Goal: Transaction & Acquisition: Purchase product/service

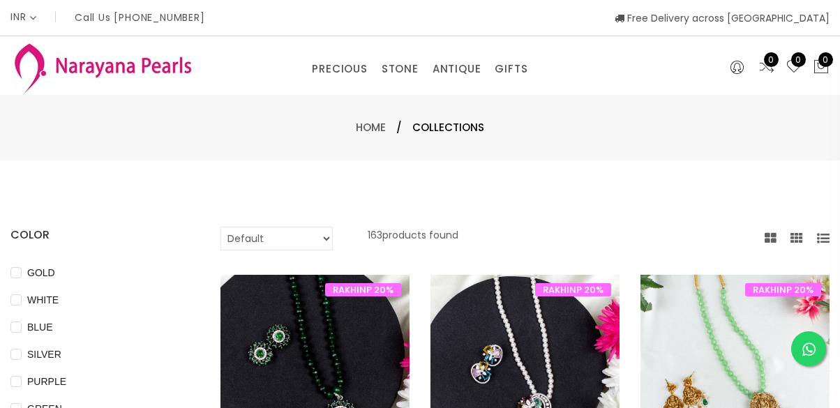
select select "INR"
click at [333, 65] on link "PRECIOUS" at bounding box center [339, 69] width 55 height 21
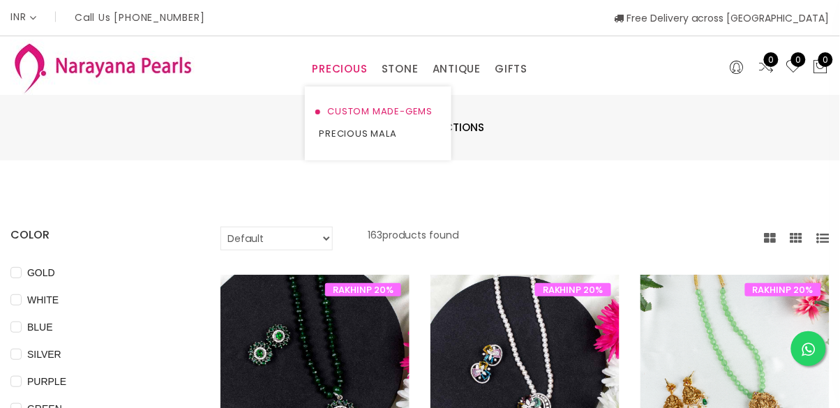
click at [396, 113] on link "CUSTOM MADE-GEMS" at bounding box center [378, 111] width 119 height 22
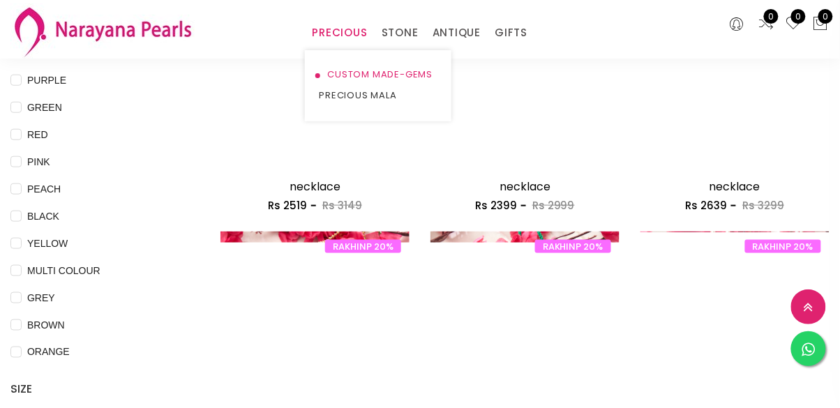
scroll to position [243, 0]
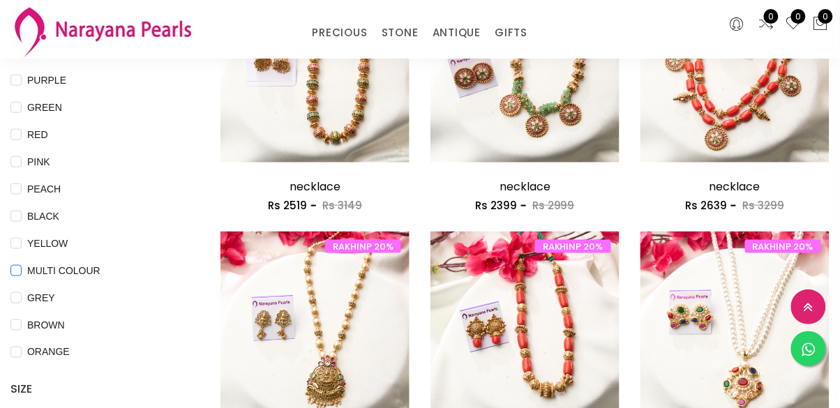
click at [87, 276] on span "MULTI COLOUR" at bounding box center [64, 270] width 84 height 15
click at [22, 276] on COLOUR "MULTI COLOUR" at bounding box center [15, 280] width 11 height 31
checkbox COLOUR "true"
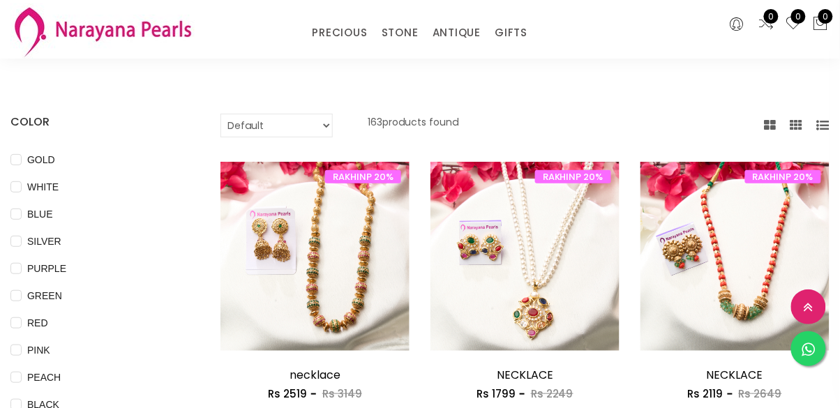
scroll to position [0, 0]
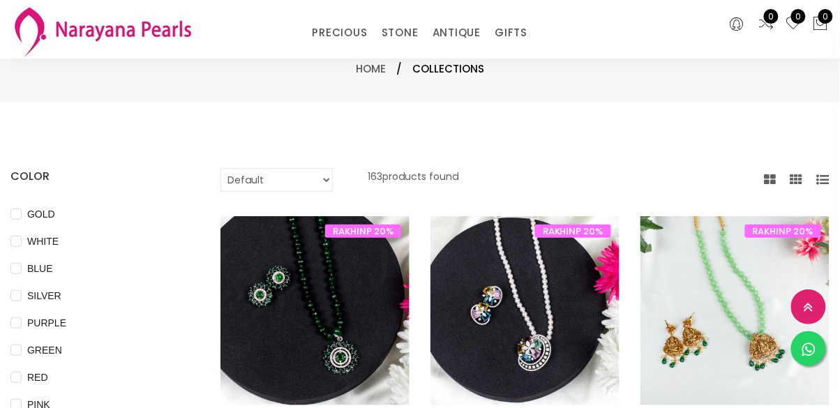
scroll to position [1018, 0]
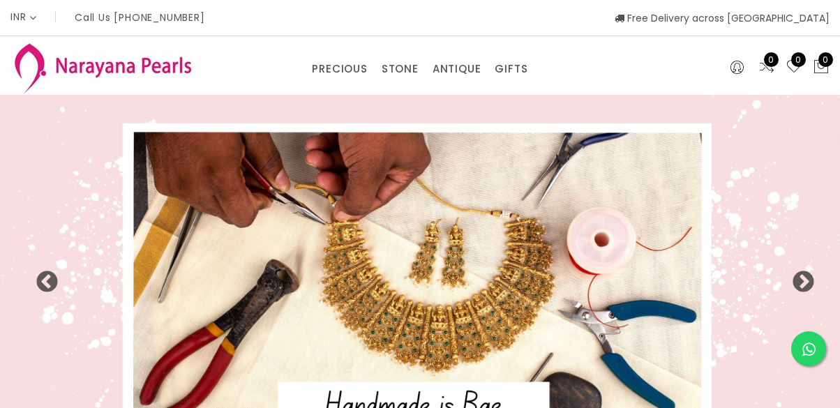
select select "INR"
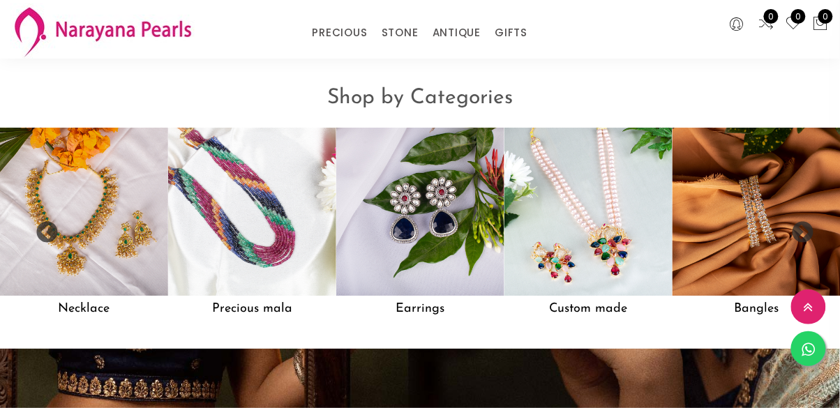
scroll to position [1014, 0]
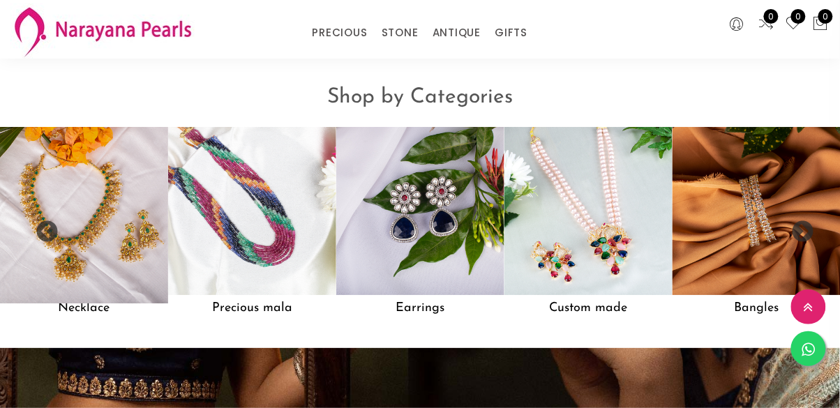
click at [105, 218] on img at bounding box center [84, 211] width 185 height 185
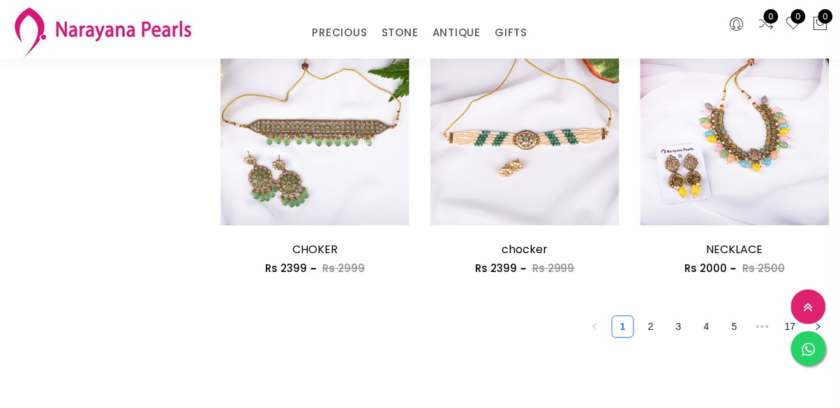
scroll to position [1729, 0]
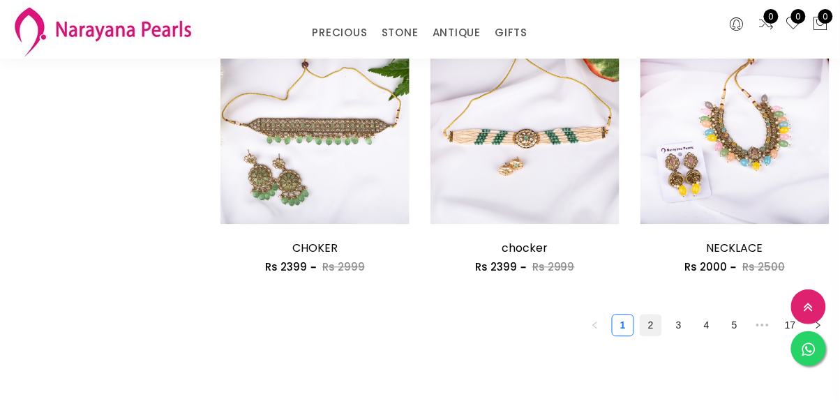
click at [654, 334] on link "2" at bounding box center [650, 325] width 21 height 21
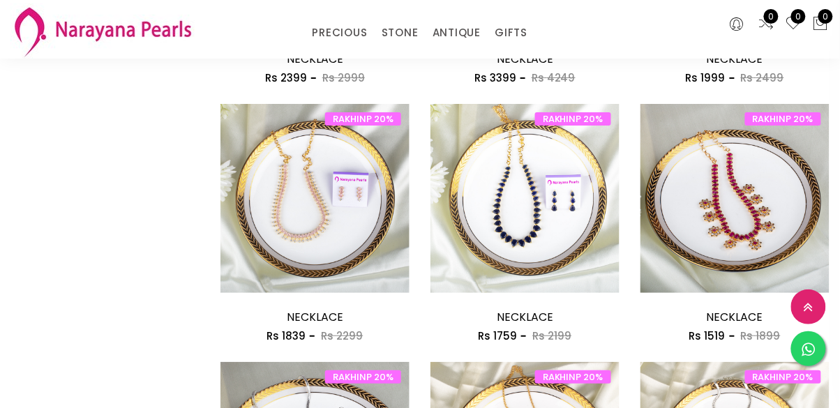
scroll to position [1144, 0]
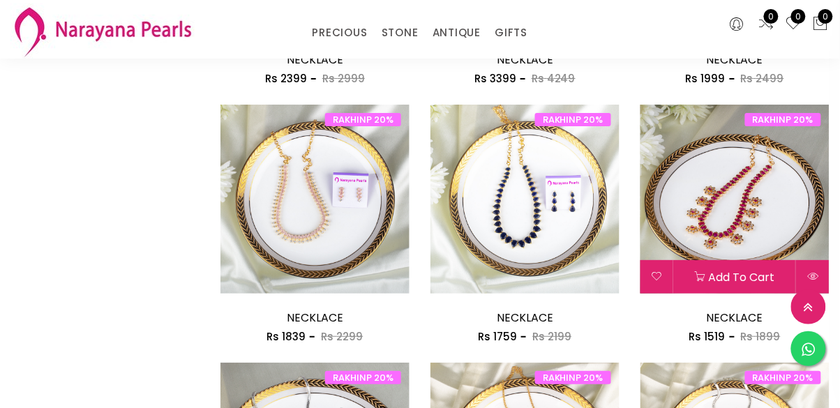
click at [784, 207] on img at bounding box center [734, 199] width 189 height 189
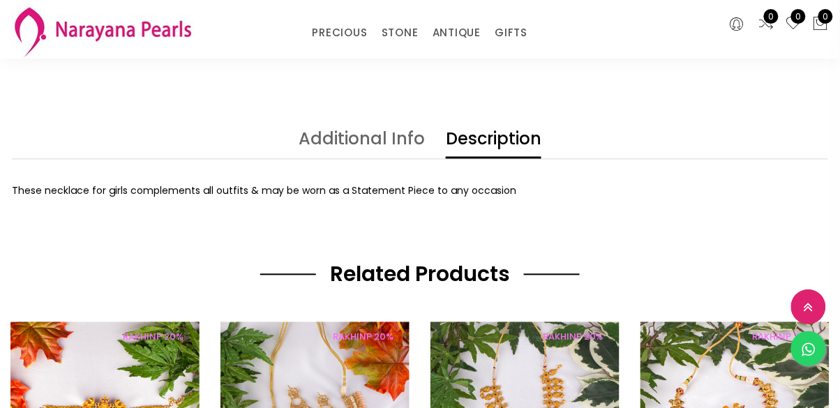
scroll to position [555, 0]
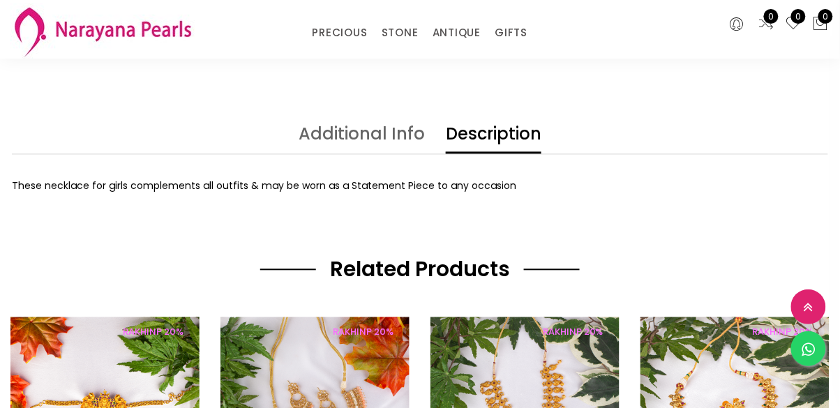
click at [382, 138] on link "Additional Info" at bounding box center [362, 140] width 126 height 28
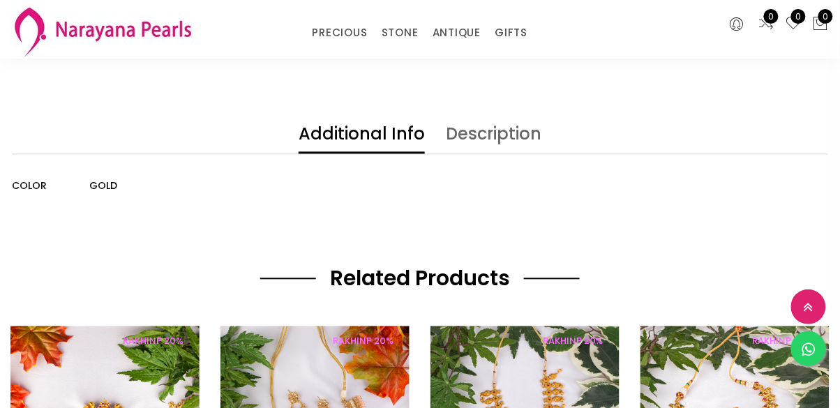
click at [480, 126] on link "Description" at bounding box center [494, 140] width 96 height 28
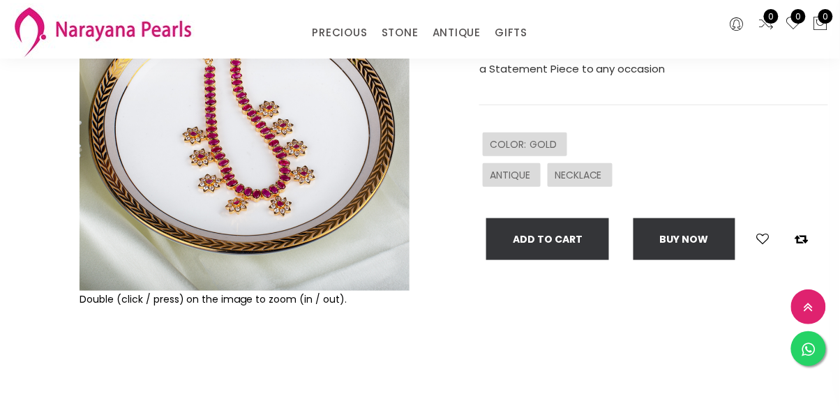
scroll to position [211, 0]
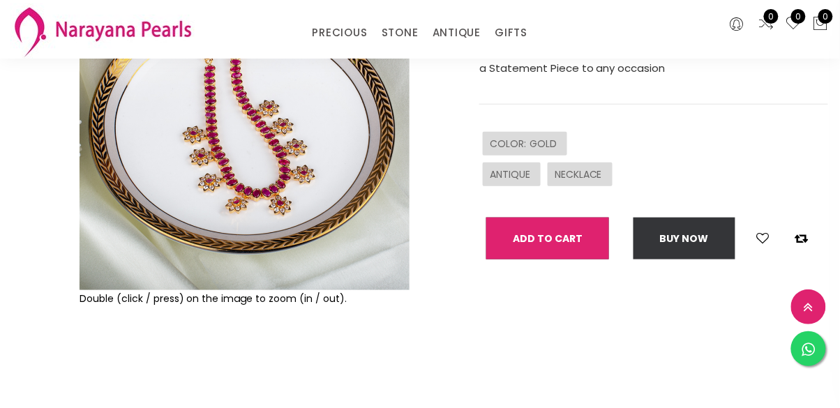
click at [582, 247] on button "Add To Cart" at bounding box center [547, 239] width 123 height 42
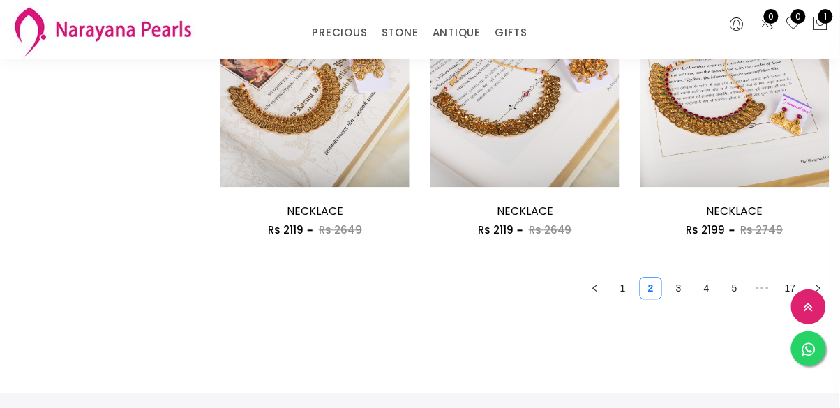
scroll to position [1766, 0]
click at [674, 296] on link "3" at bounding box center [678, 288] width 21 height 21
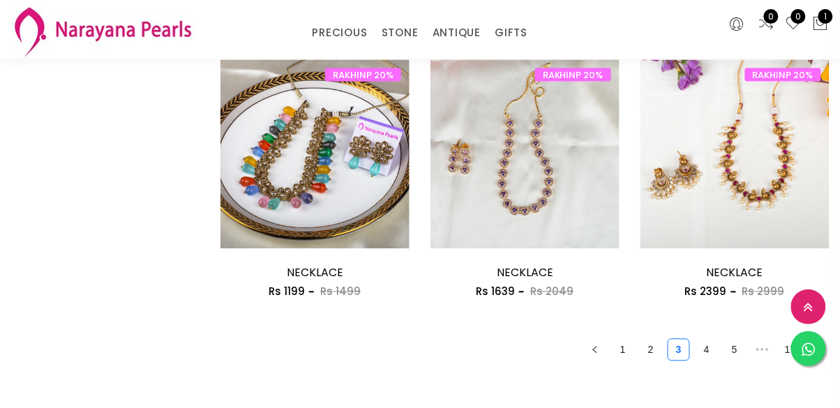
scroll to position [1705, 0]
click at [709, 357] on link "4" at bounding box center [706, 350] width 21 height 21
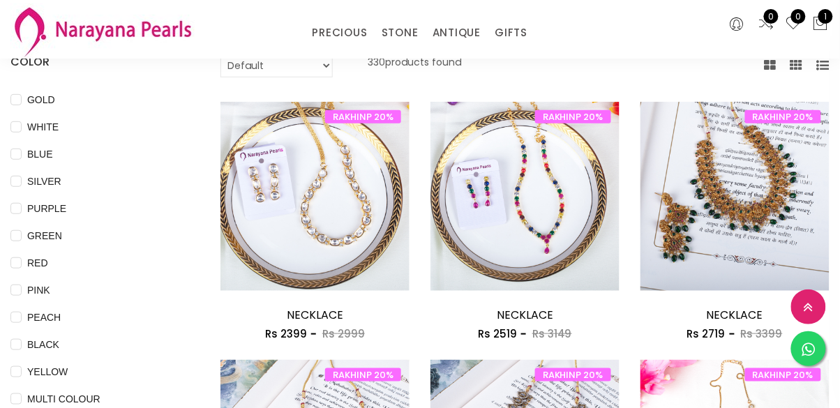
scroll to position [114, 0]
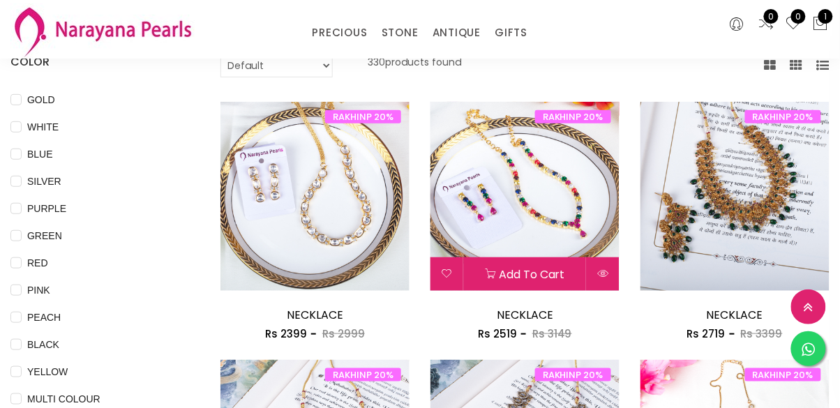
click at [557, 247] on img at bounding box center [524, 196] width 189 height 189
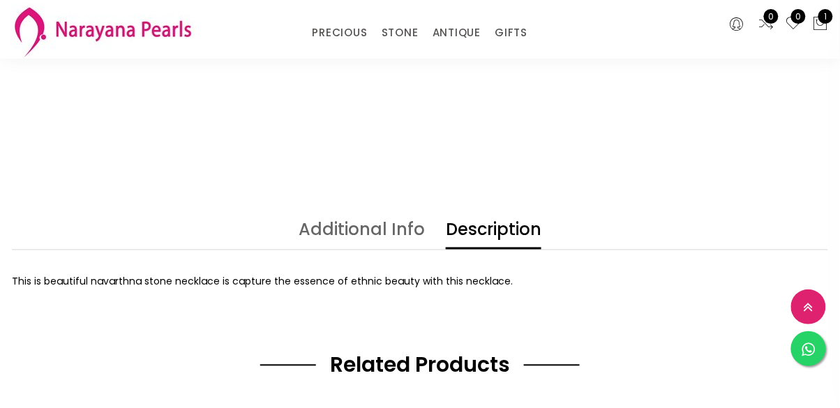
scroll to position [454, 0]
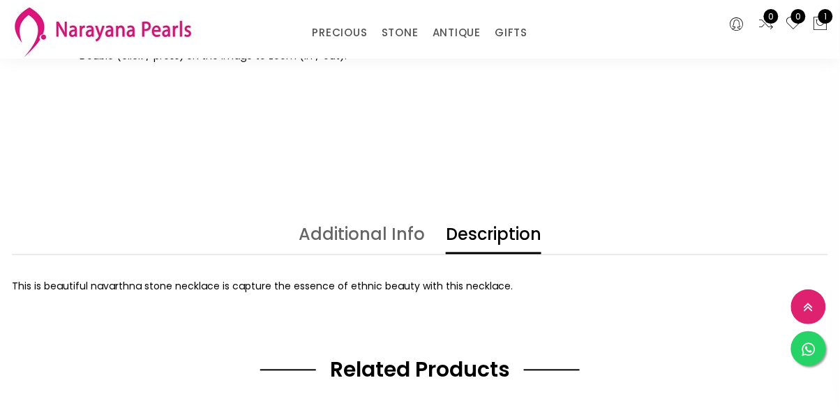
click at [407, 232] on link "Additional Info" at bounding box center [362, 241] width 126 height 28
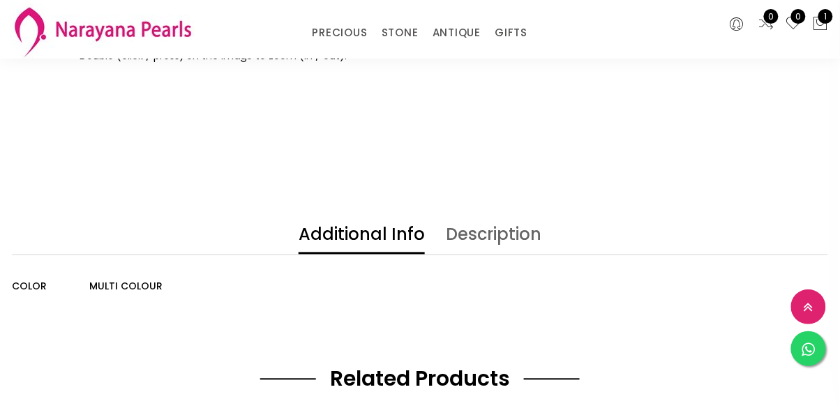
click at [478, 234] on link "Description" at bounding box center [494, 241] width 96 height 28
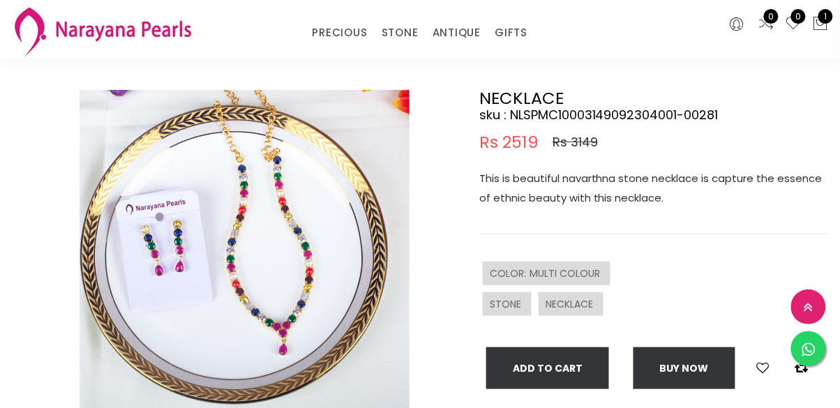
scroll to position [82, 0]
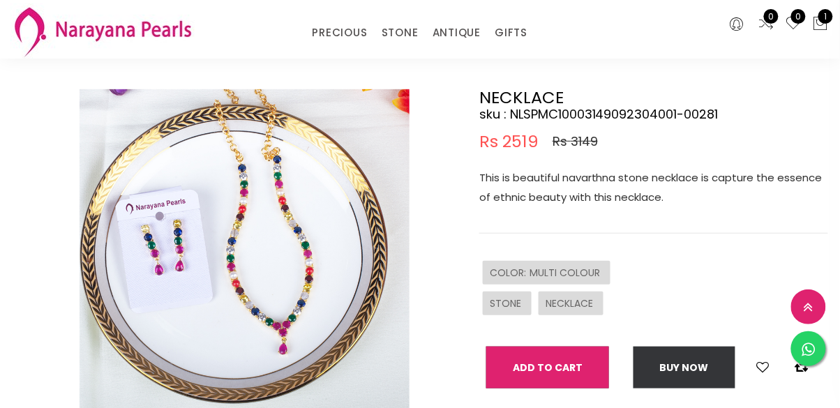
click at [580, 375] on button "Add To Cart" at bounding box center [547, 368] width 123 height 42
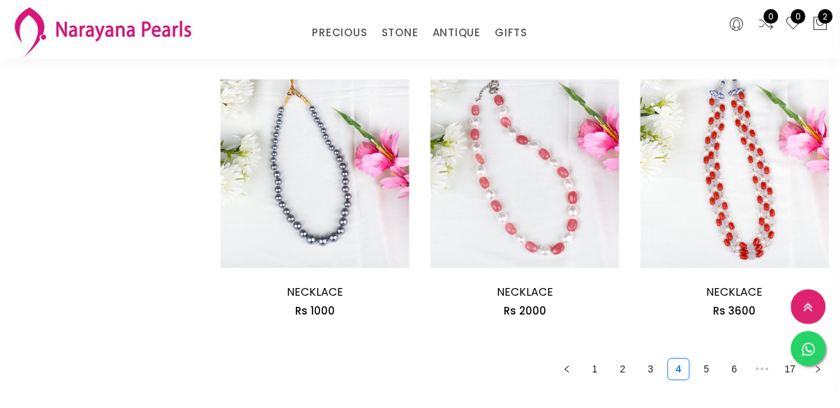
scroll to position [1686, 0]
click at [698, 374] on link "5" at bounding box center [706, 369] width 21 height 21
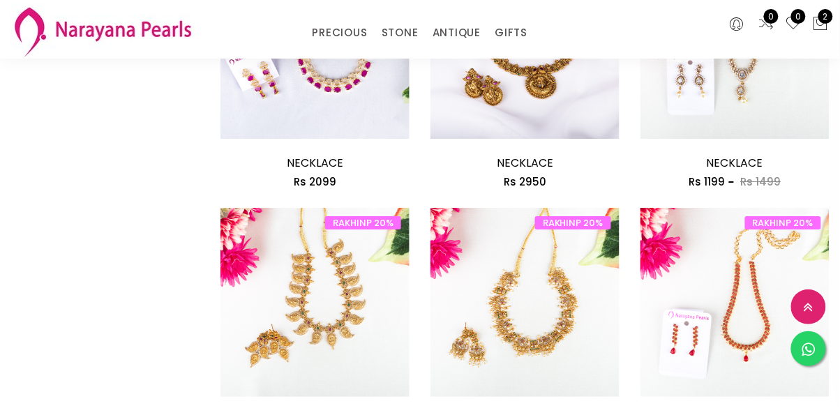
scroll to position [1041, 0]
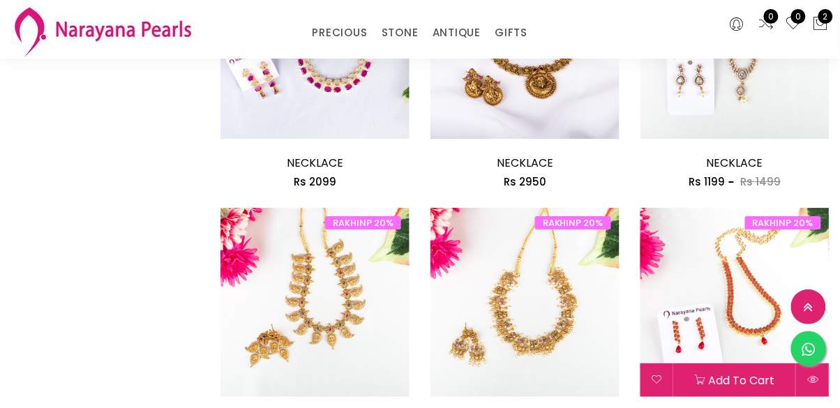
click at [749, 331] on img at bounding box center [734, 302] width 189 height 189
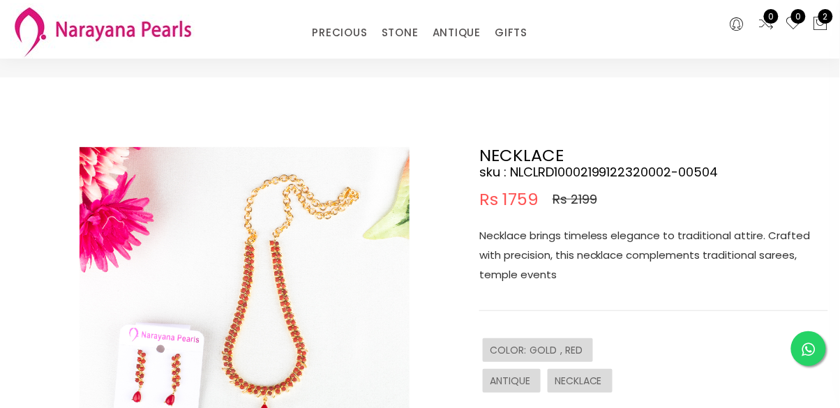
scroll to position [26, 0]
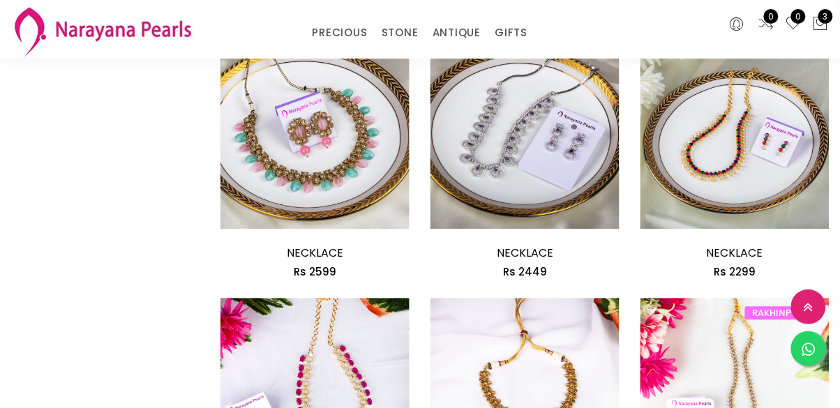
scroll to position [700, 0]
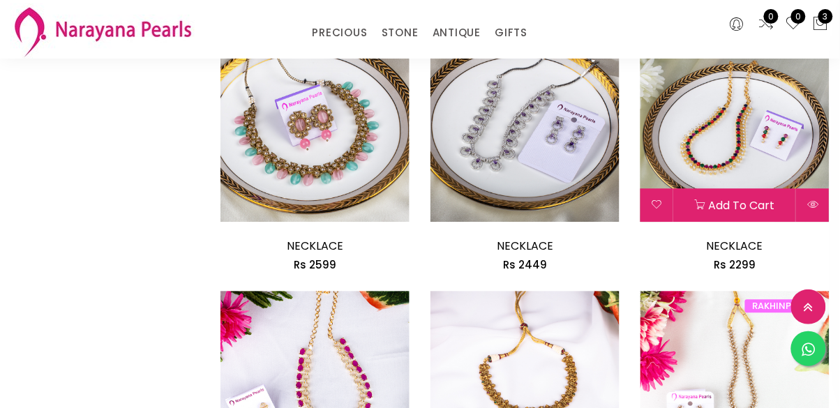
click at [784, 199] on div "Add to cart" at bounding box center [734, 204] width 189 height 33
click at [763, 155] on img at bounding box center [734, 127] width 189 height 189
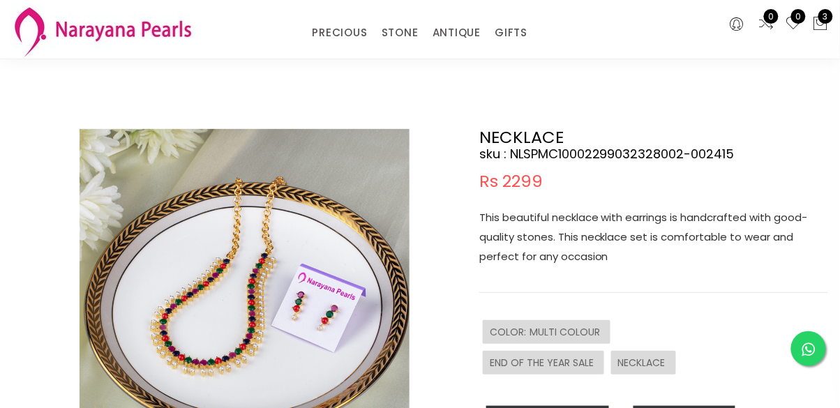
scroll to position [47, 0]
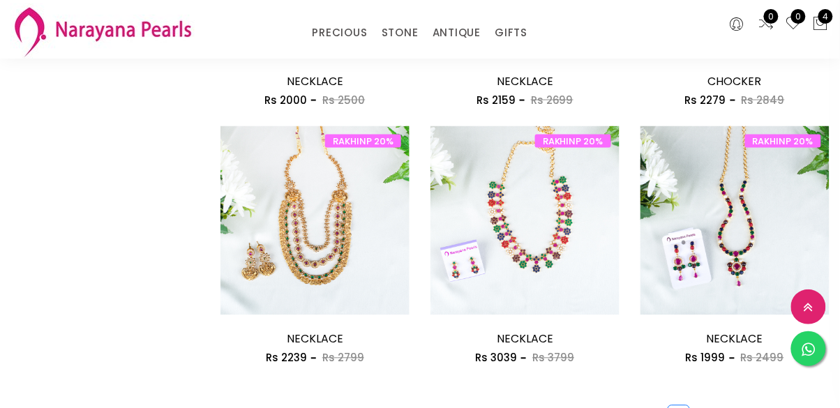
scroll to position [1639, 0]
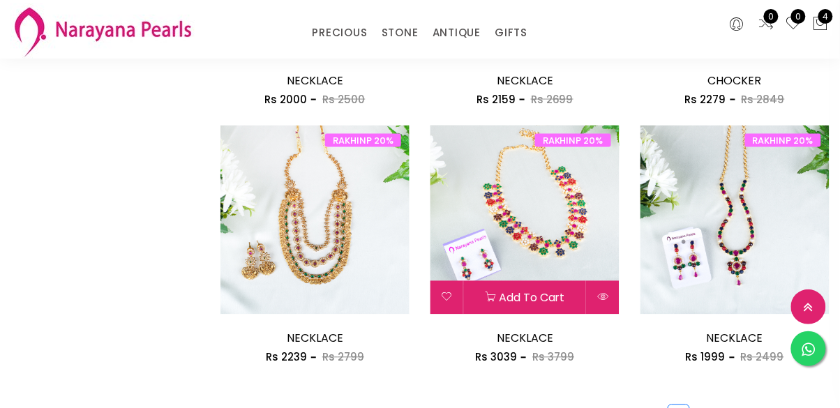
click at [551, 257] on img at bounding box center [524, 220] width 189 height 189
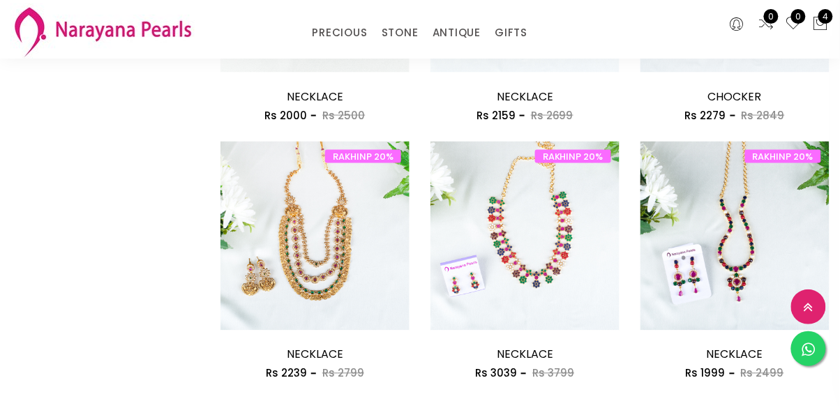
scroll to position [1624, 0]
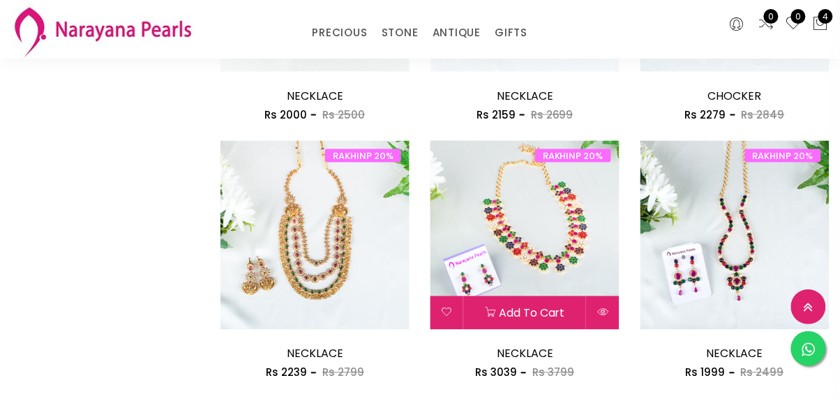
click at [579, 240] on img at bounding box center [524, 235] width 189 height 189
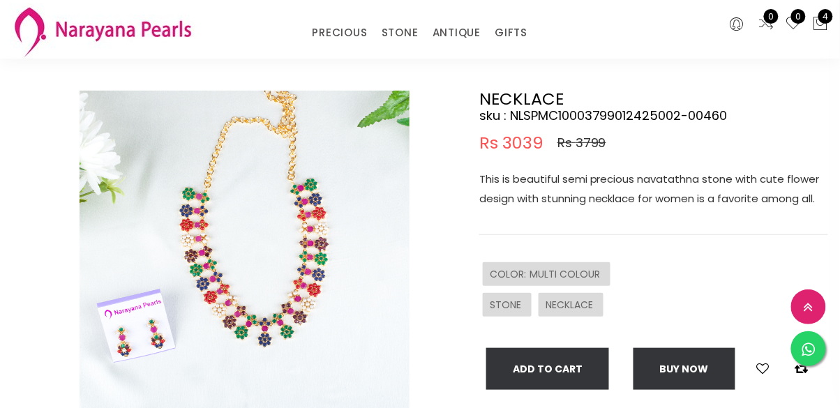
scroll to position [82, 0]
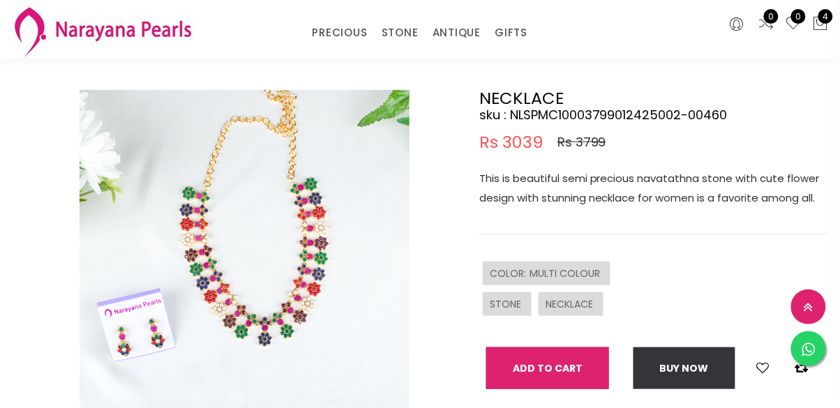
click at [578, 378] on button "Add To Cart" at bounding box center [547, 368] width 123 height 42
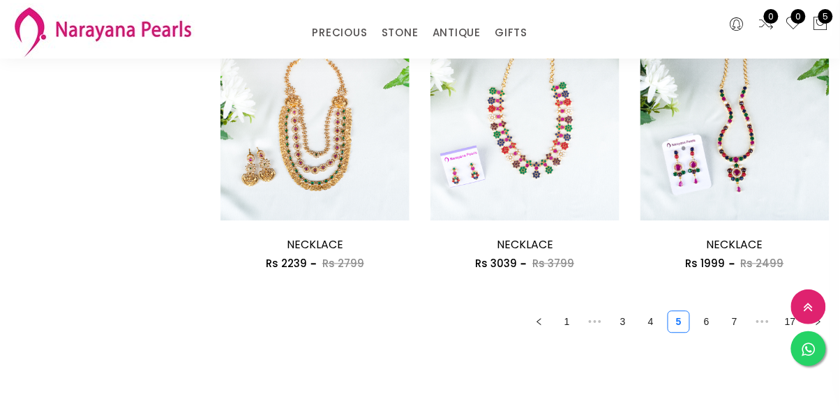
scroll to position [1734, 0]
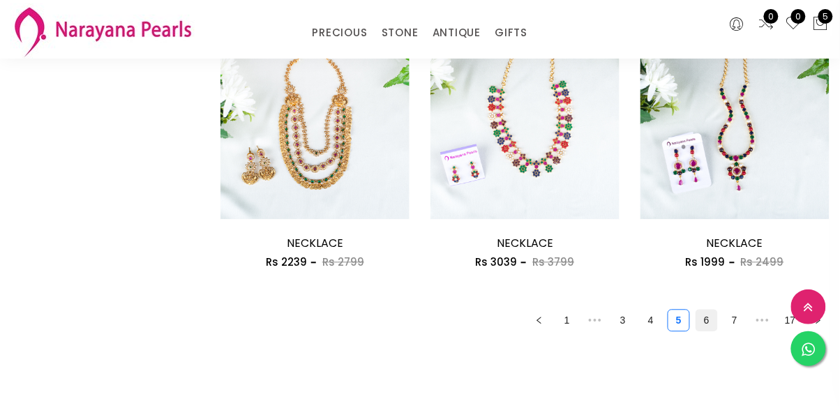
click at [707, 324] on link "6" at bounding box center [706, 320] width 21 height 21
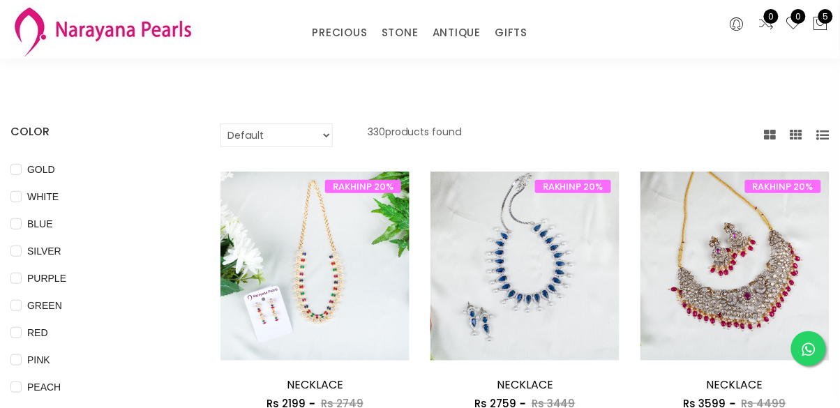
scroll to position [45, 0]
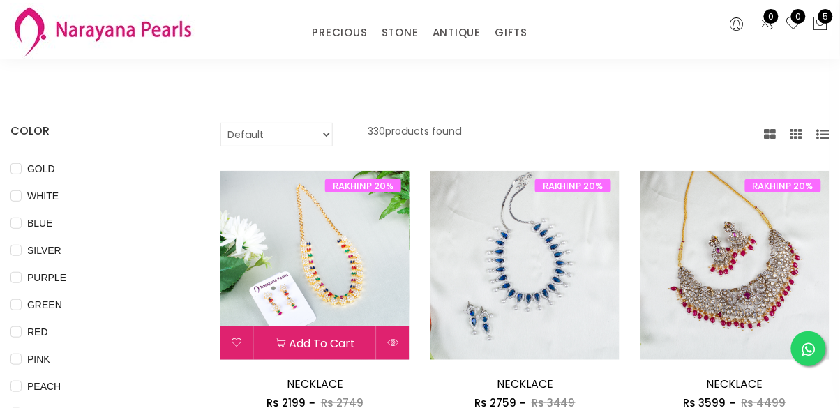
click at [335, 299] on img at bounding box center [314, 265] width 189 height 189
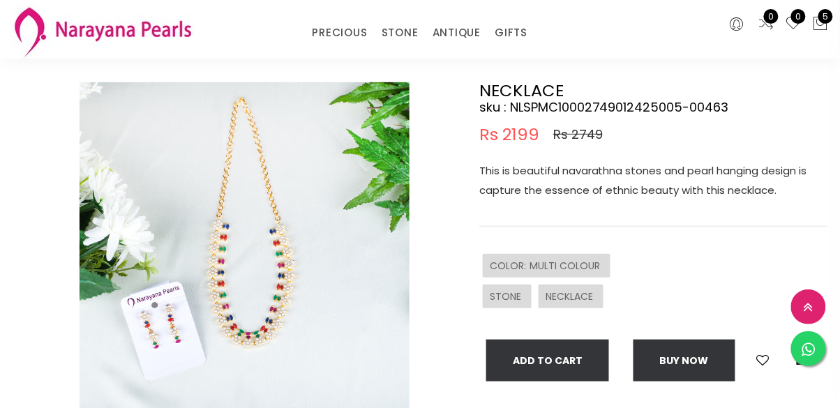
scroll to position [92, 0]
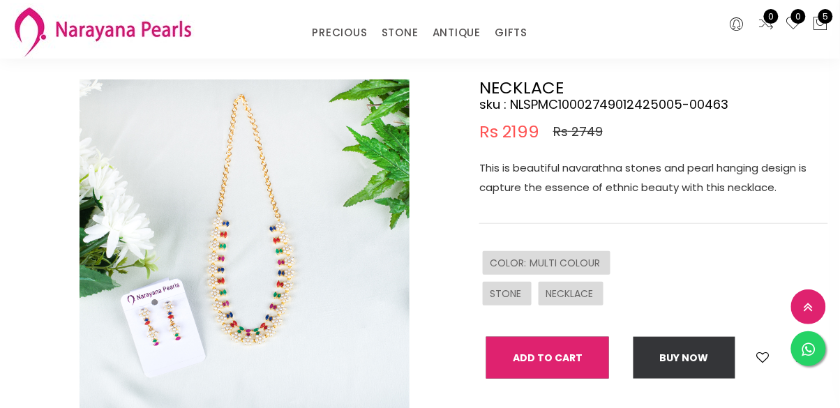
click at [573, 364] on button "Add To Cart" at bounding box center [547, 358] width 123 height 42
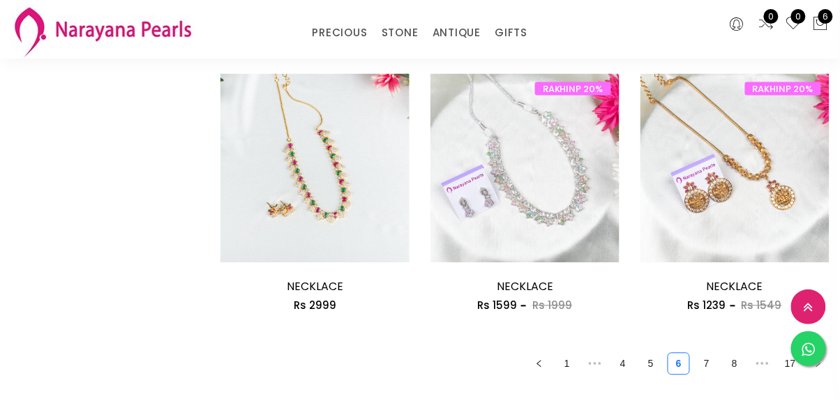
scroll to position [1699, 0]
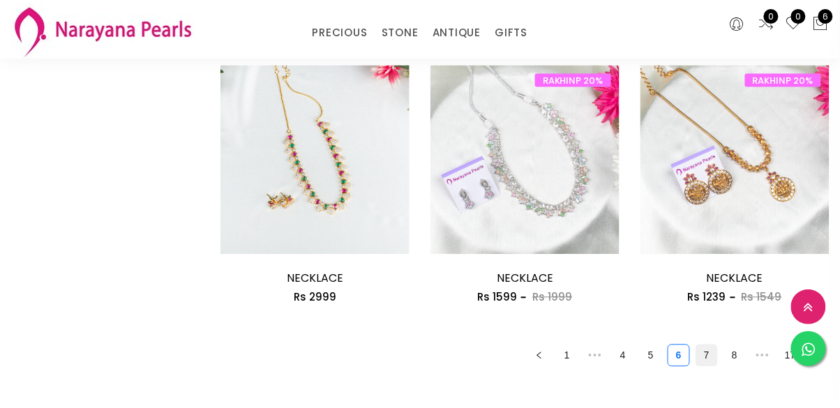
click at [696, 363] on link "7" at bounding box center [706, 355] width 21 height 21
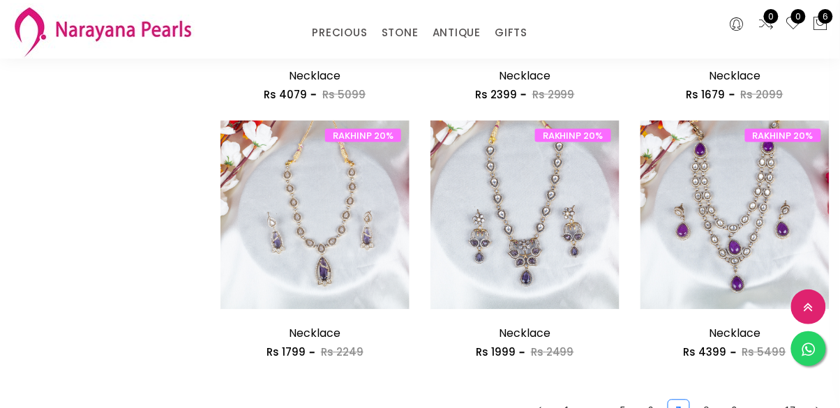
scroll to position [1646, 0]
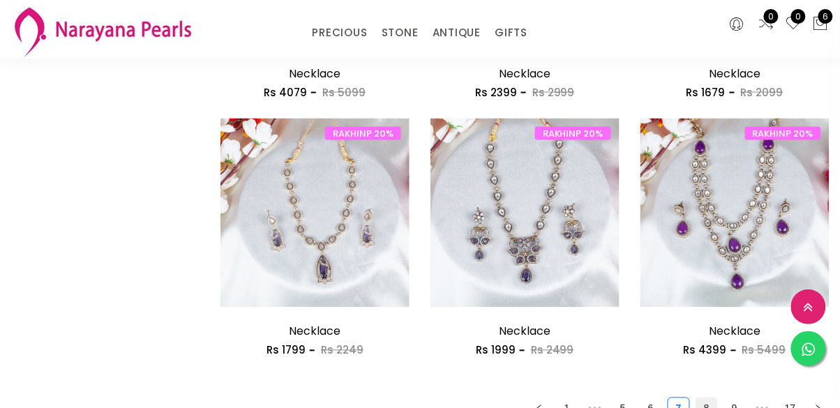
click at [707, 402] on link "8" at bounding box center [706, 408] width 21 height 21
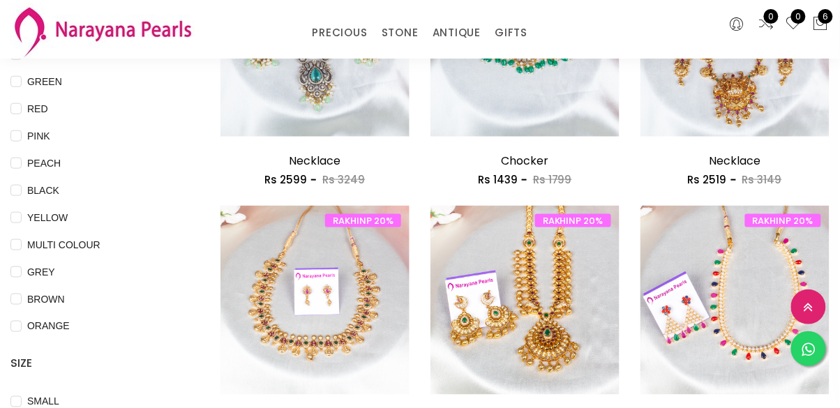
scroll to position [269, 0]
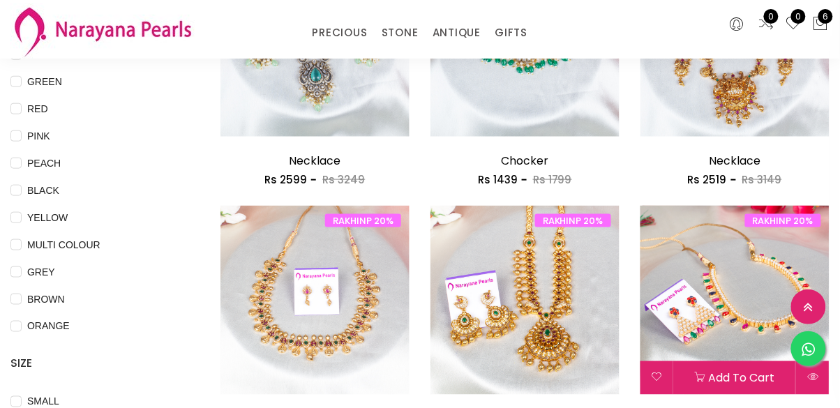
click at [778, 349] on img at bounding box center [734, 300] width 189 height 189
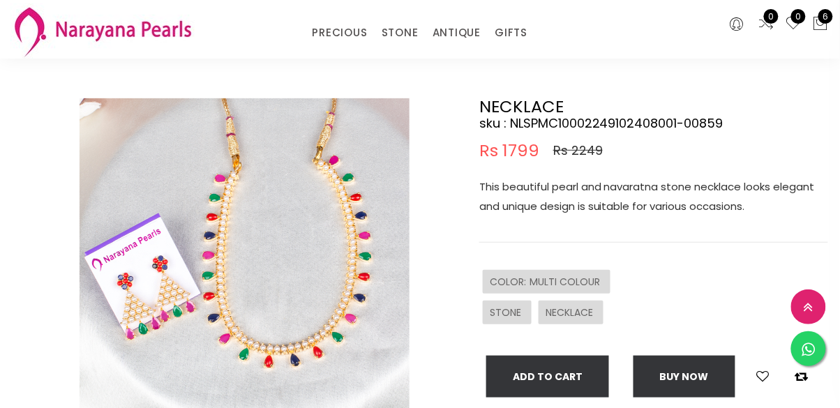
scroll to position [73, 0]
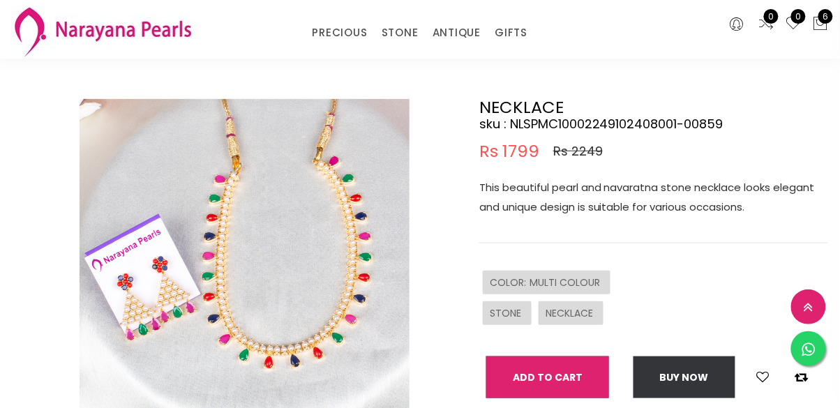
click at [582, 379] on button "Add To Cart" at bounding box center [547, 377] width 123 height 42
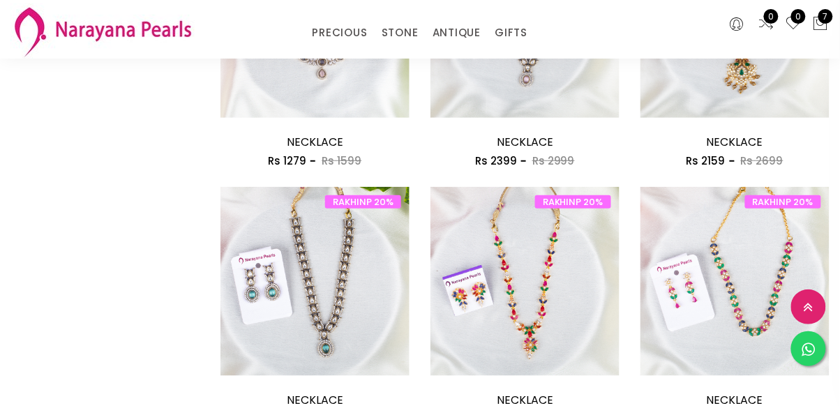
scroll to position [1321, 0]
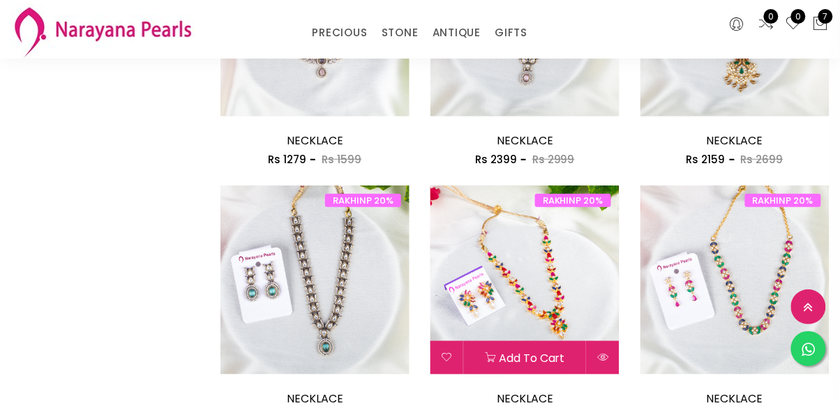
click at [545, 354] on div "Add to cart" at bounding box center [524, 357] width 189 height 33
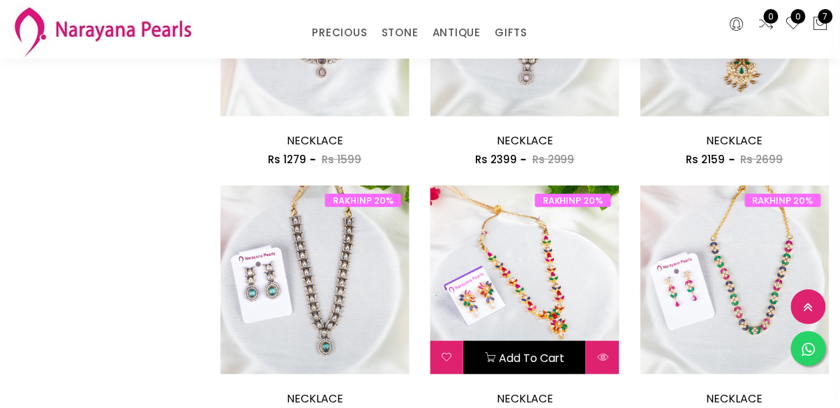
click at [524, 361] on button "Add to cart" at bounding box center [525, 357] width 122 height 33
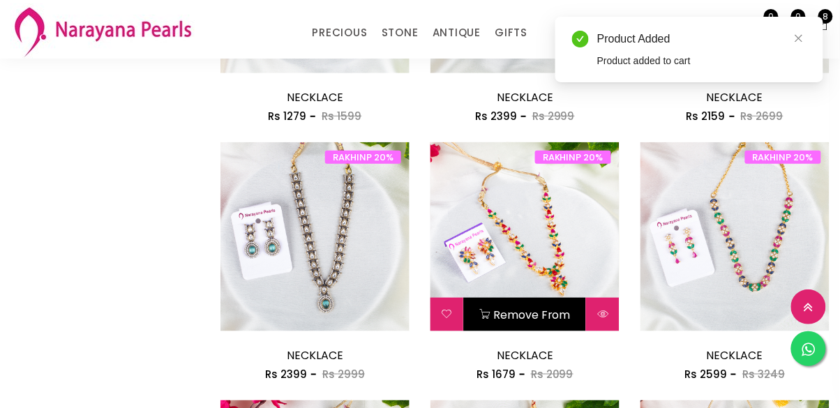
scroll to position [1366, 0]
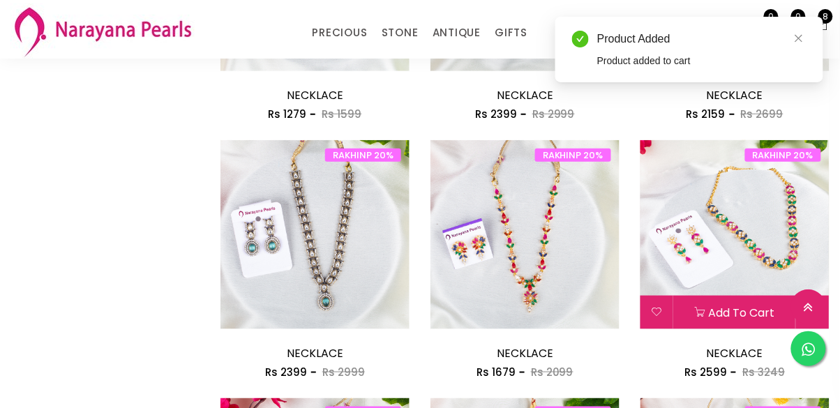
click at [759, 292] on img at bounding box center [734, 234] width 189 height 189
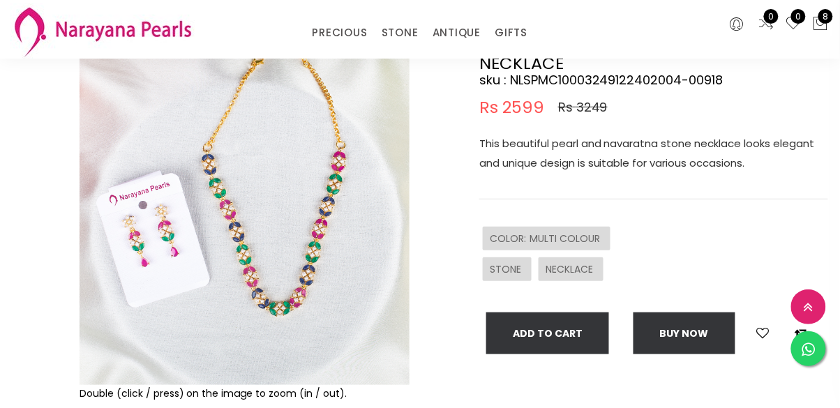
scroll to position [117, 0]
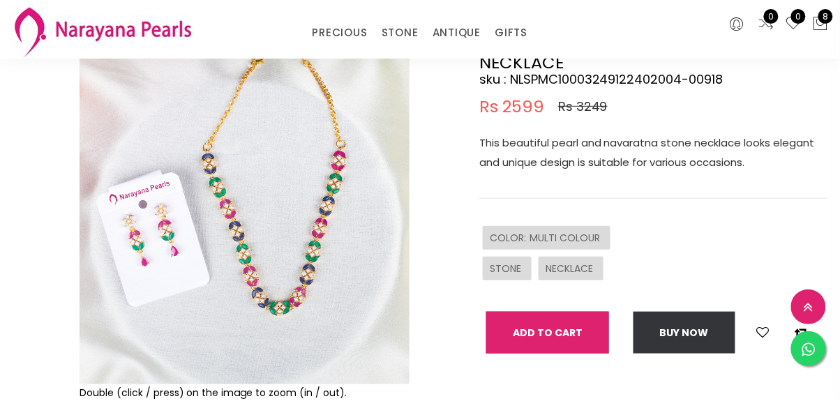
click at [582, 338] on button "Add To Cart" at bounding box center [547, 333] width 123 height 42
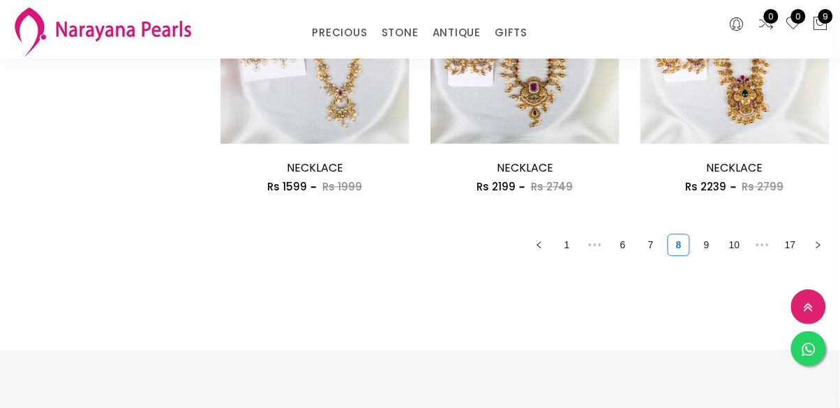
scroll to position [1810, 0]
click at [704, 252] on link "9" at bounding box center [706, 244] width 21 height 21
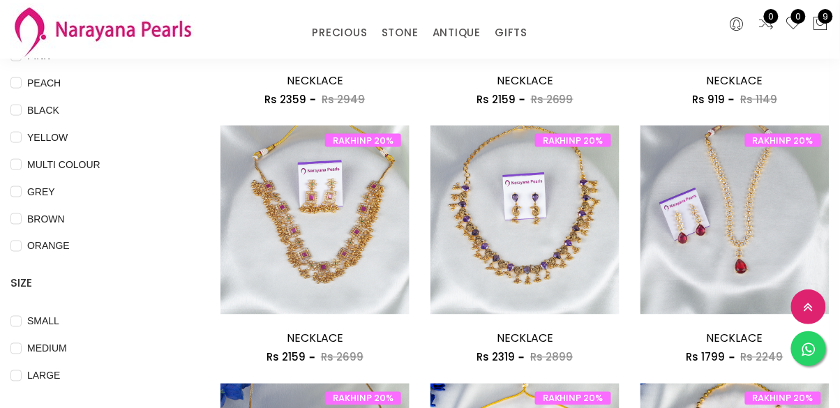
scroll to position [349, 0]
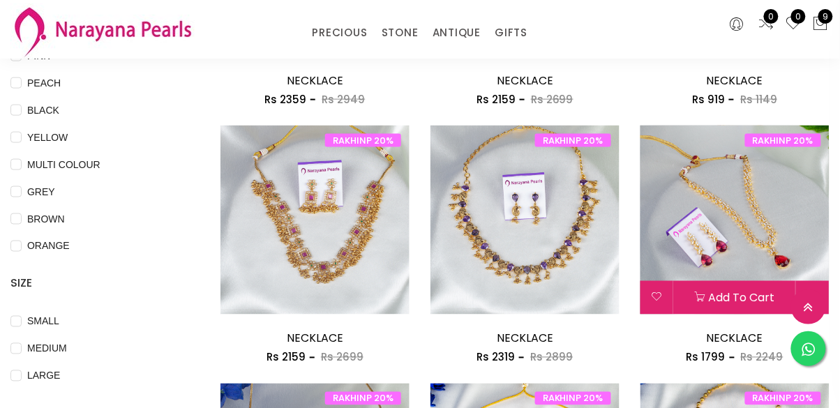
click at [753, 285] on div "Add to cart" at bounding box center [734, 297] width 189 height 33
click at [755, 223] on img at bounding box center [734, 220] width 189 height 189
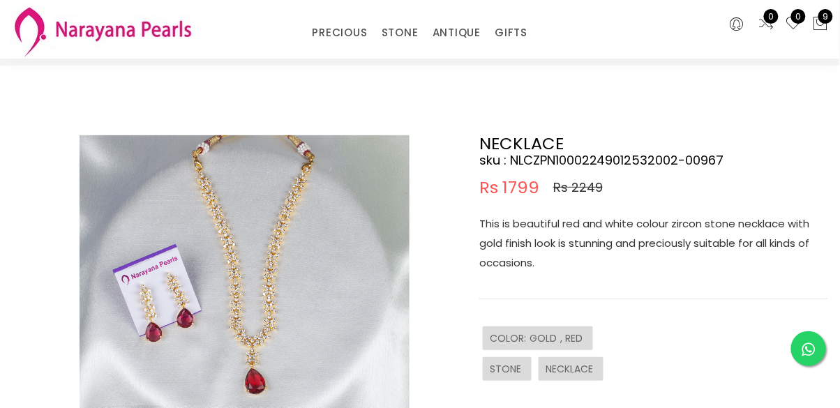
scroll to position [37, 0]
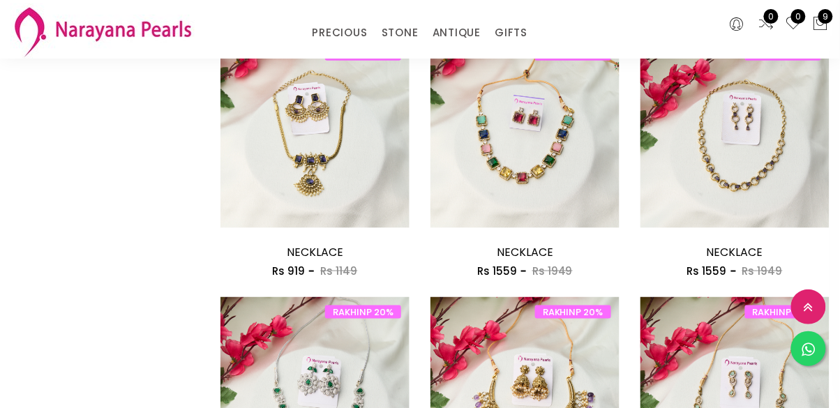
scroll to position [1486, 0]
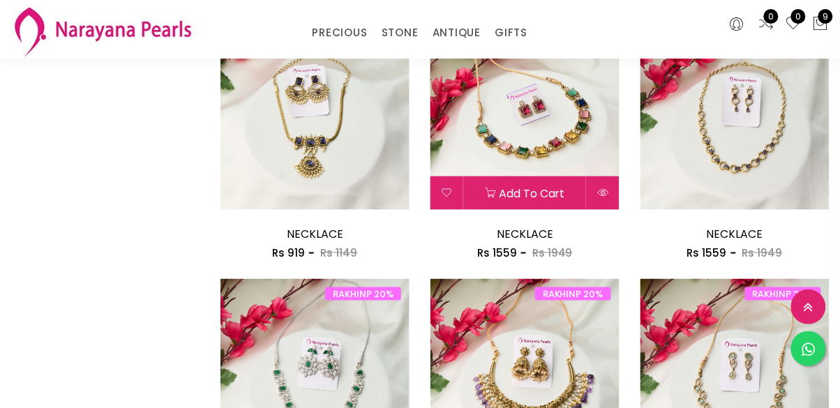
click at [583, 146] on img at bounding box center [524, 115] width 189 height 189
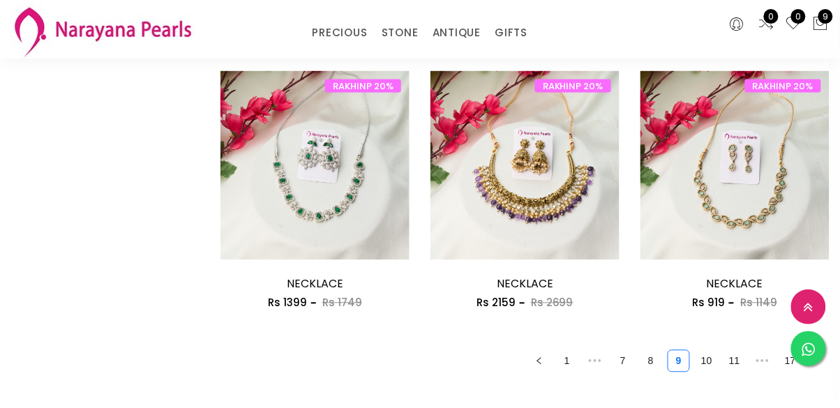
scroll to position [1694, 0]
click at [711, 358] on link "10" at bounding box center [706, 361] width 21 height 21
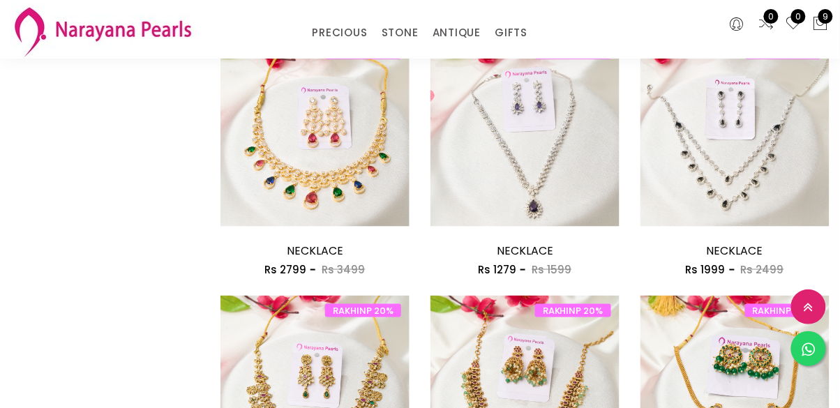
scroll to position [1477, 0]
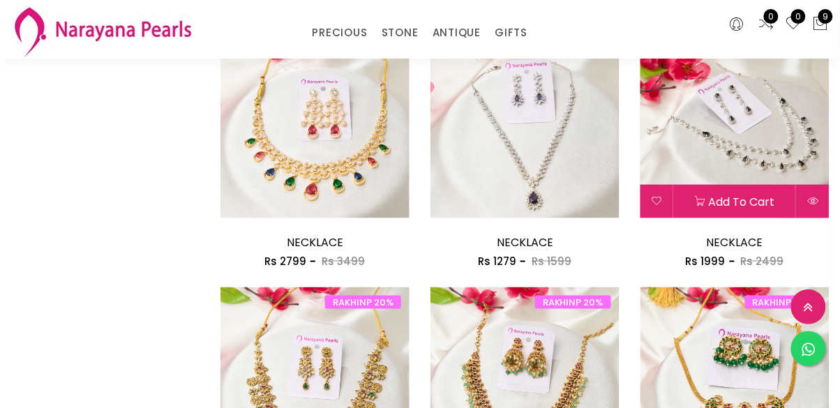
click at [728, 174] on img at bounding box center [734, 123] width 189 height 189
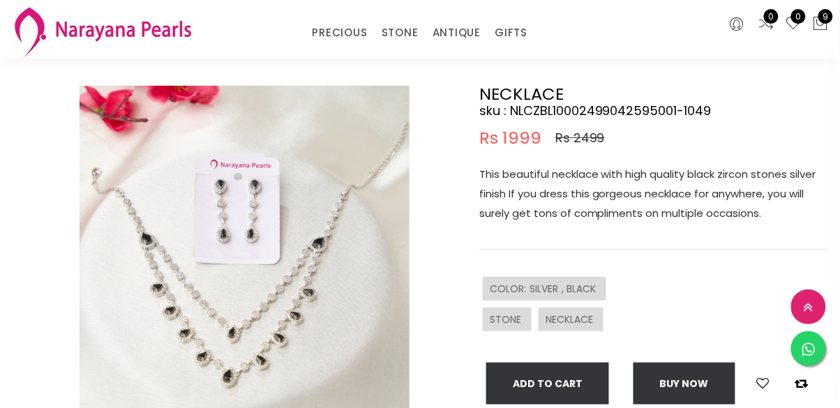
scroll to position [86, 0]
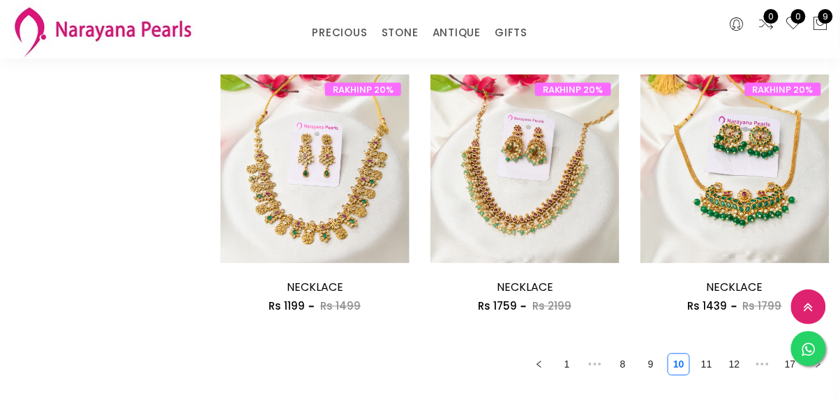
scroll to position [1691, 0]
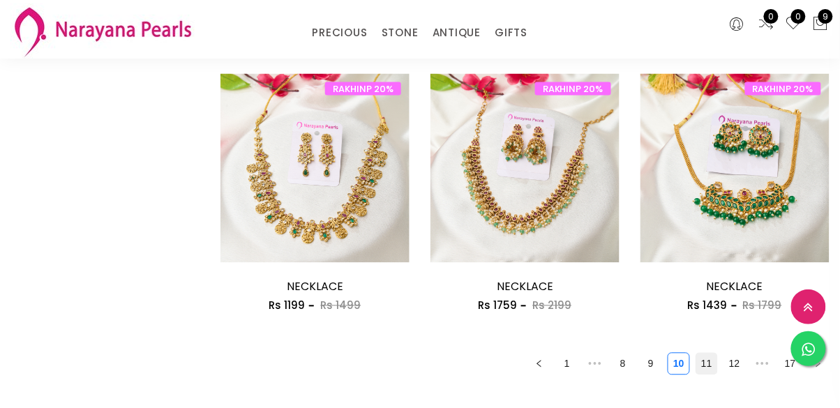
click at [709, 366] on link "11" at bounding box center [706, 364] width 21 height 21
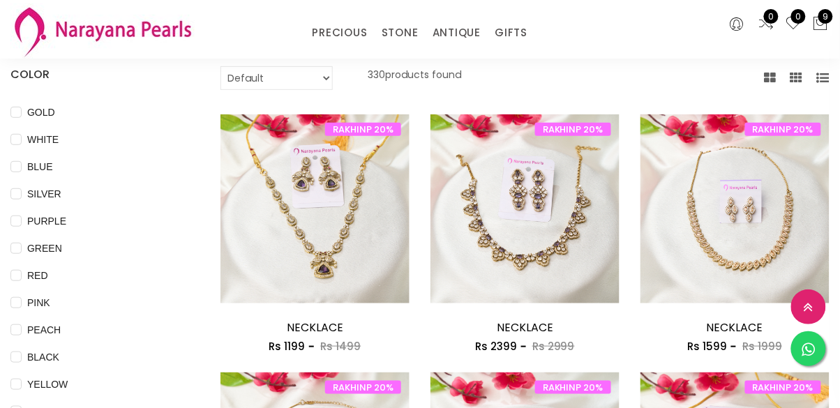
scroll to position [100, 0]
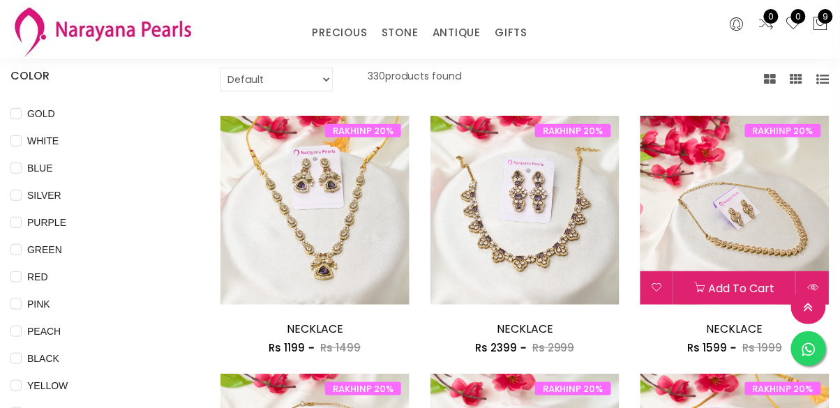
click at [779, 256] on img at bounding box center [734, 210] width 189 height 189
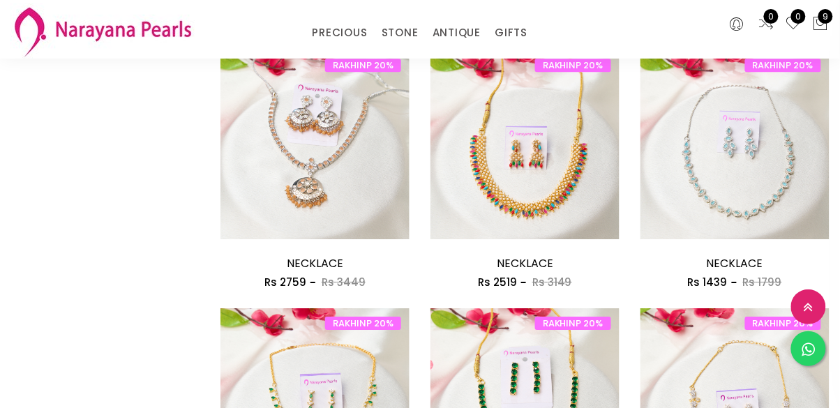
scroll to position [949, 0]
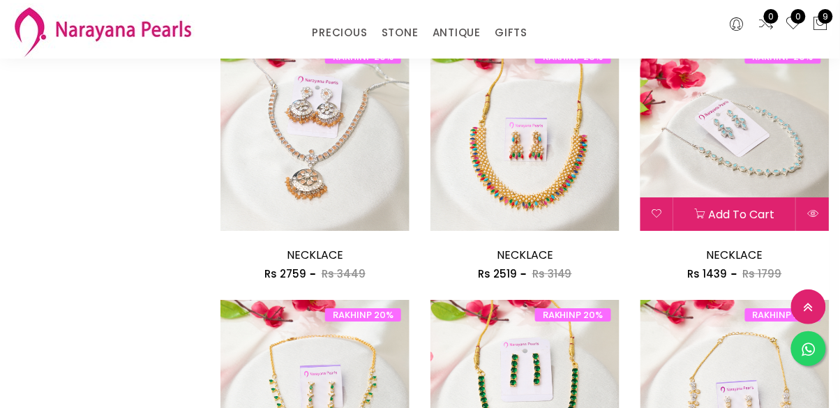
click at [829, 280] on div "Rs 1439 Rs 1799" at bounding box center [734, 274] width 189 height 17
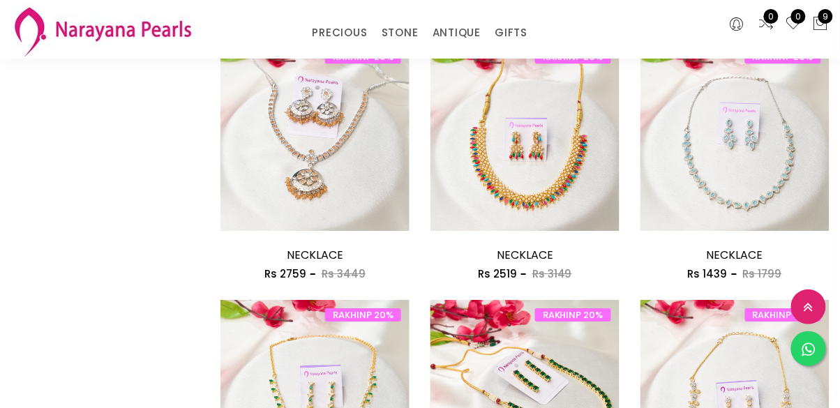
click at [574, 407] on img at bounding box center [524, 394] width 189 height 189
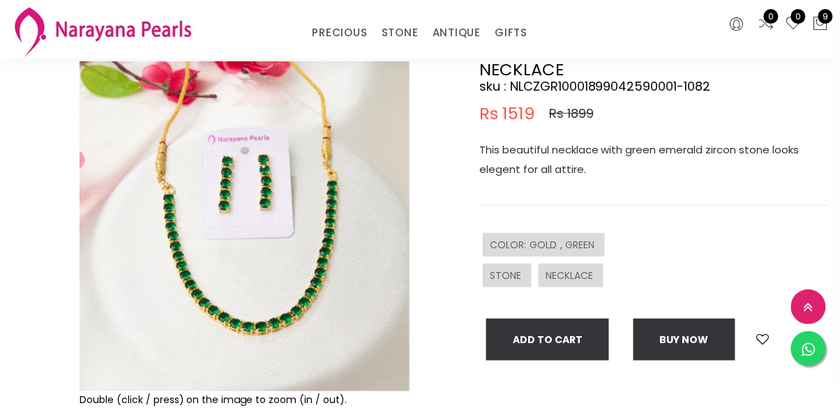
scroll to position [112, 0]
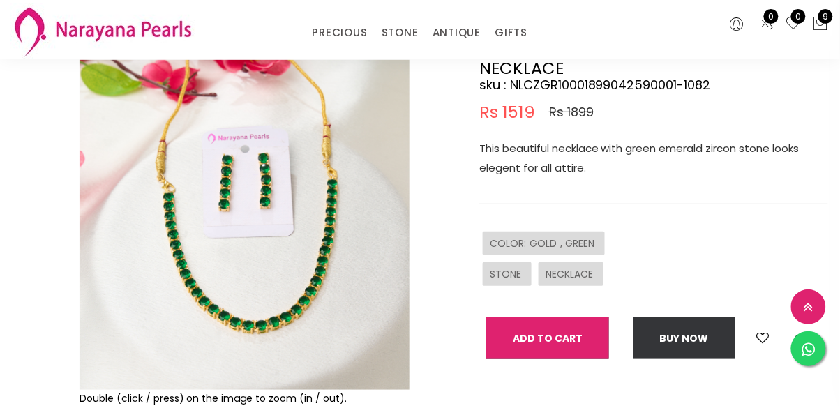
click at [575, 341] on button "Add To Cart" at bounding box center [547, 338] width 123 height 42
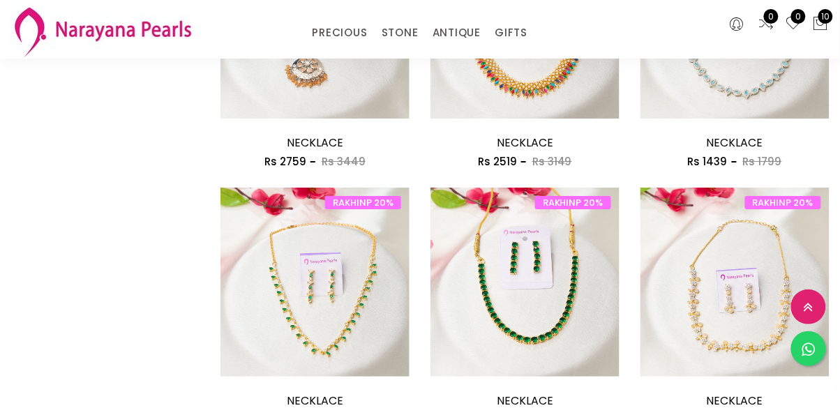
scroll to position [1067, 0]
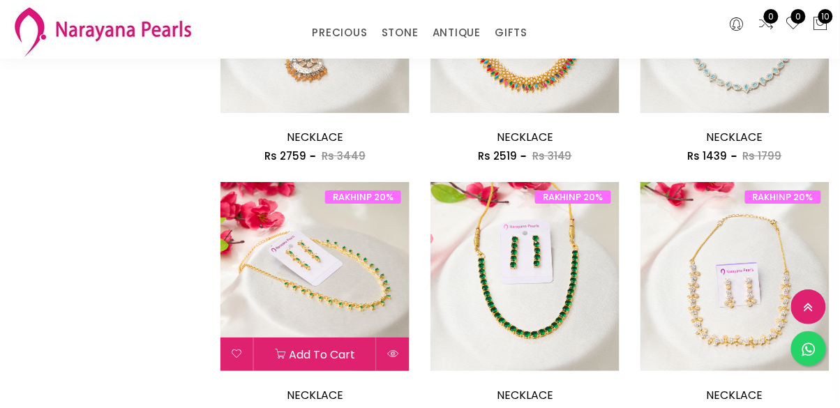
click at [340, 324] on img at bounding box center [314, 276] width 189 height 189
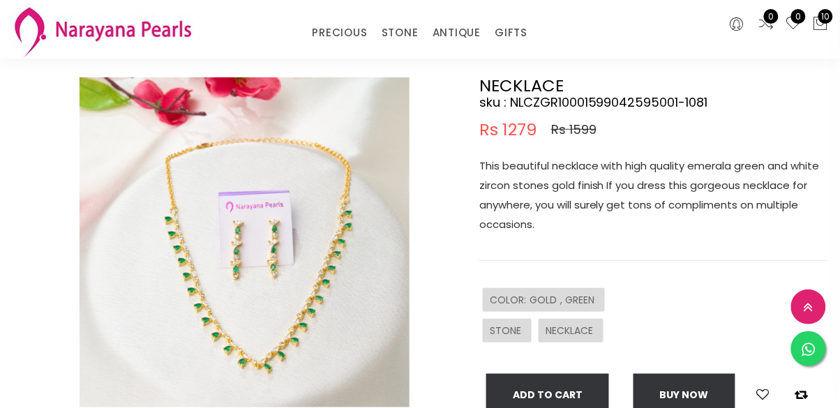
scroll to position [97, 0]
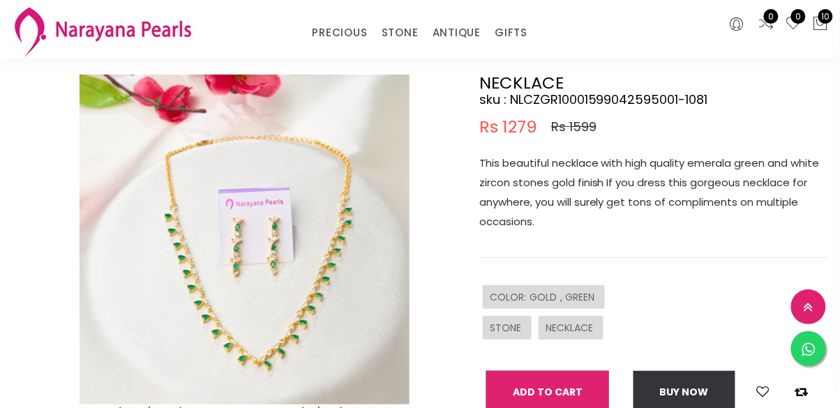
click at [596, 402] on button "Add To Cart" at bounding box center [547, 392] width 123 height 42
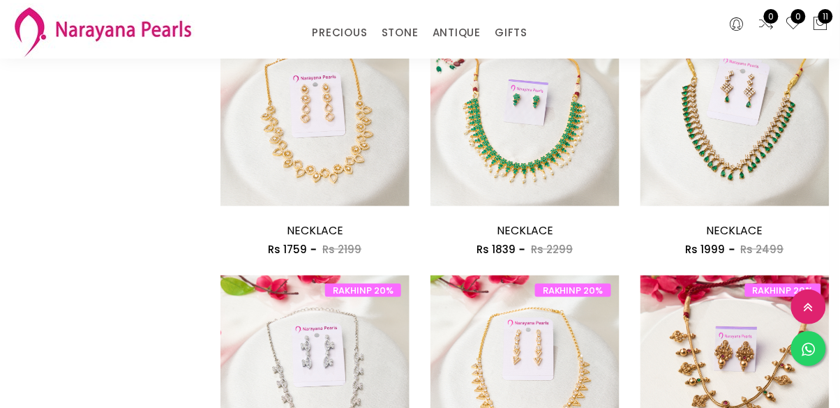
scroll to position [1486, 0]
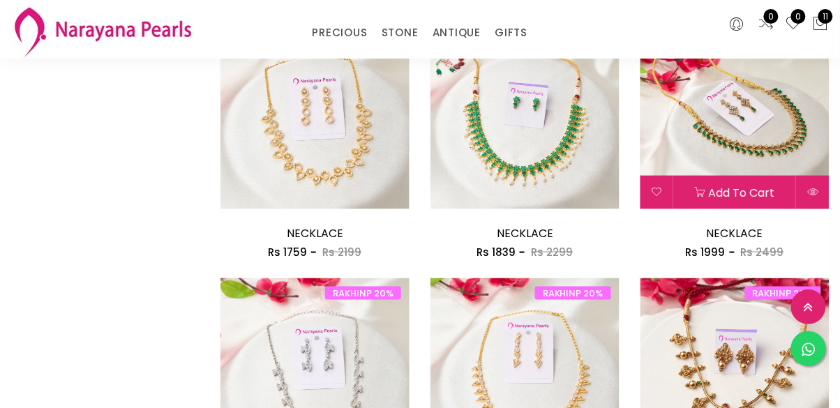
click at [740, 176] on div "Add to cart" at bounding box center [734, 192] width 189 height 33
click at [742, 156] on img at bounding box center [734, 114] width 189 height 189
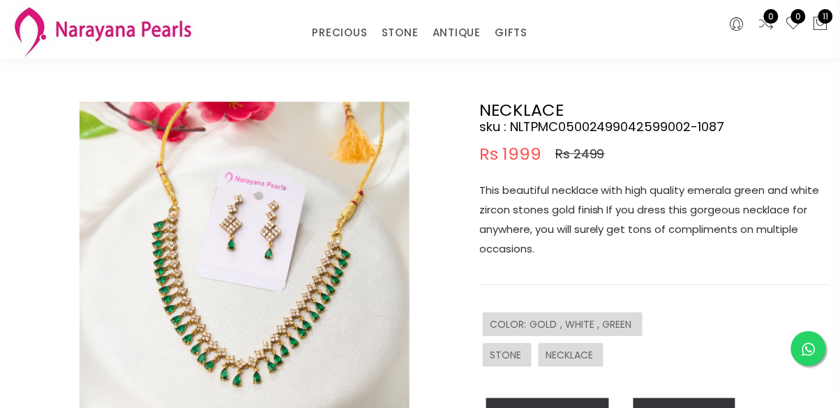
scroll to position [71, 0]
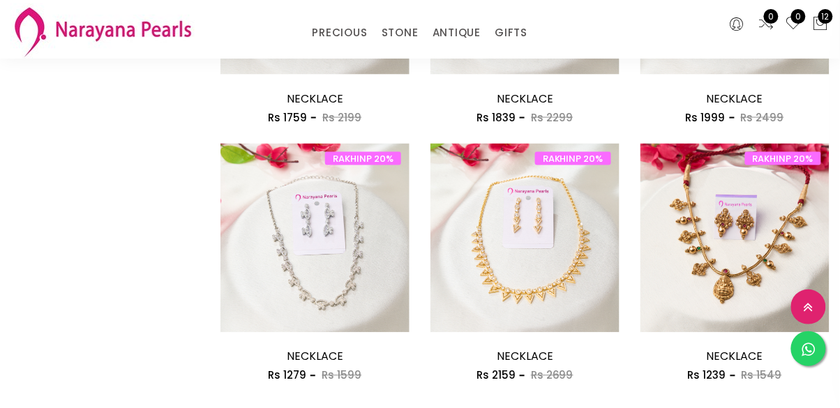
scroll to position [1622, 0]
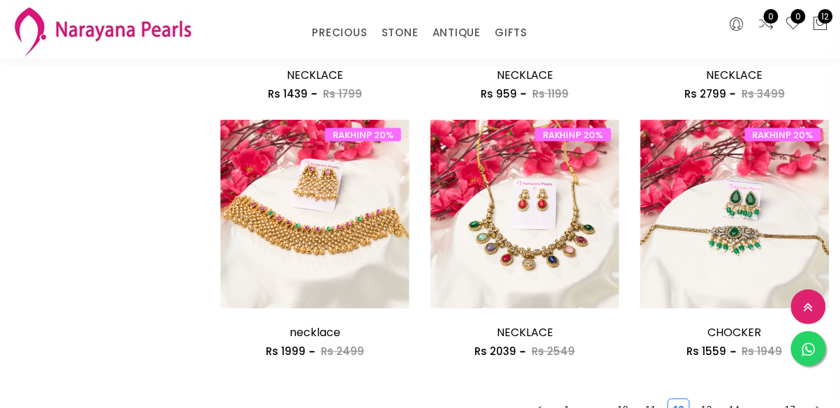
scroll to position [1646, 0]
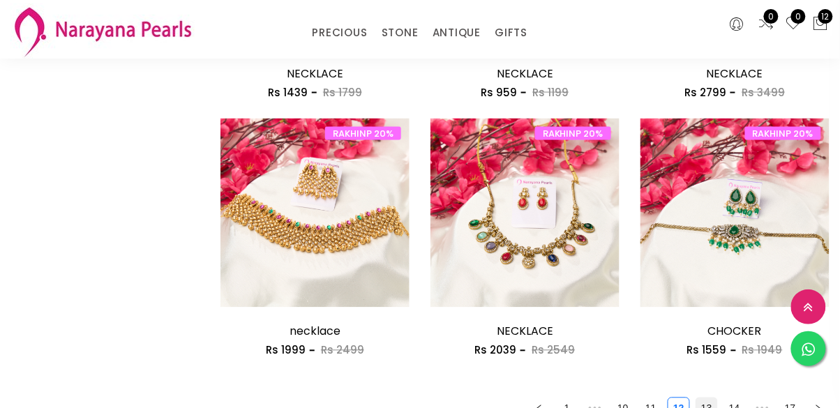
click at [709, 405] on link "13" at bounding box center [706, 408] width 21 height 21
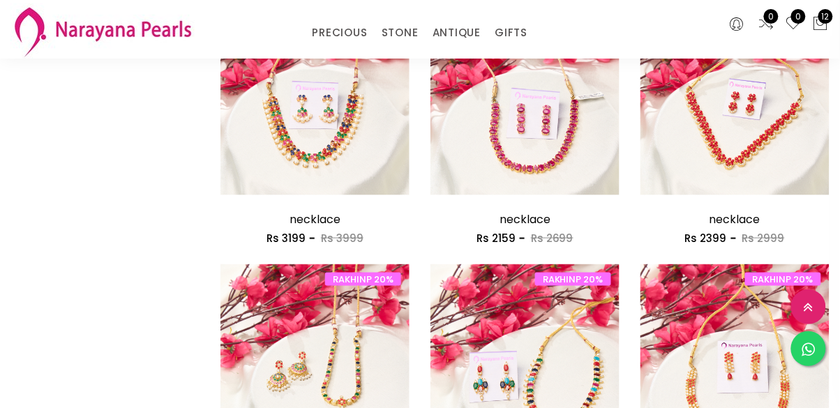
scroll to position [1501, 0]
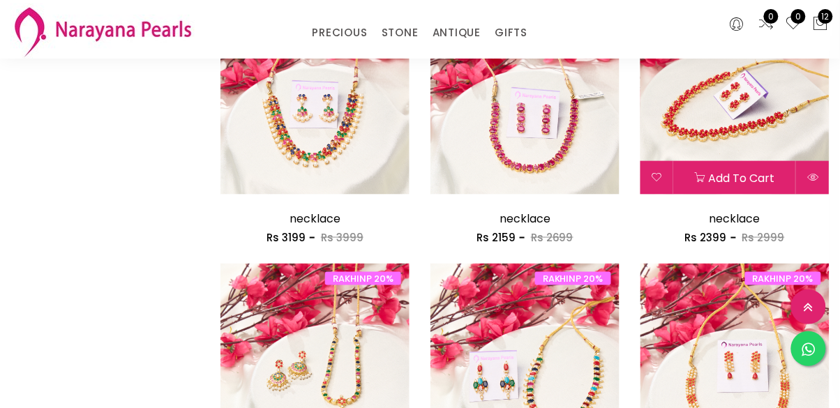
click at [774, 149] on img at bounding box center [734, 100] width 189 height 189
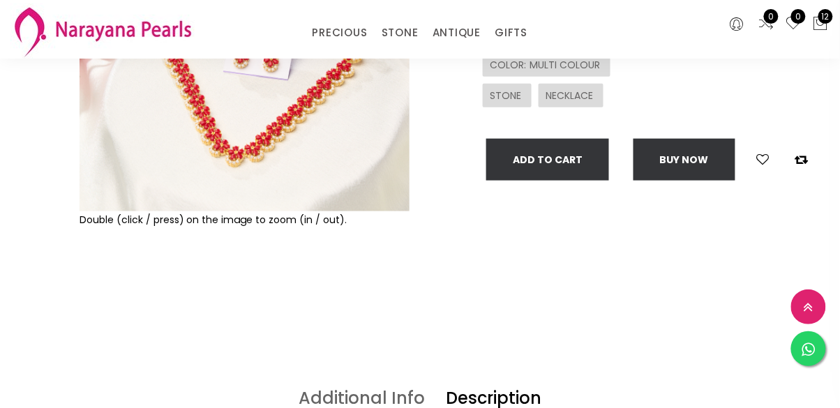
scroll to position [291, 0]
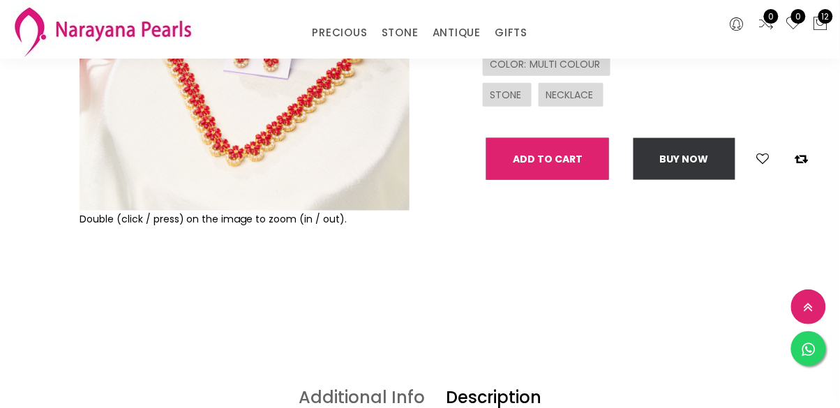
click at [595, 165] on button "Add To Cart" at bounding box center [547, 159] width 123 height 42
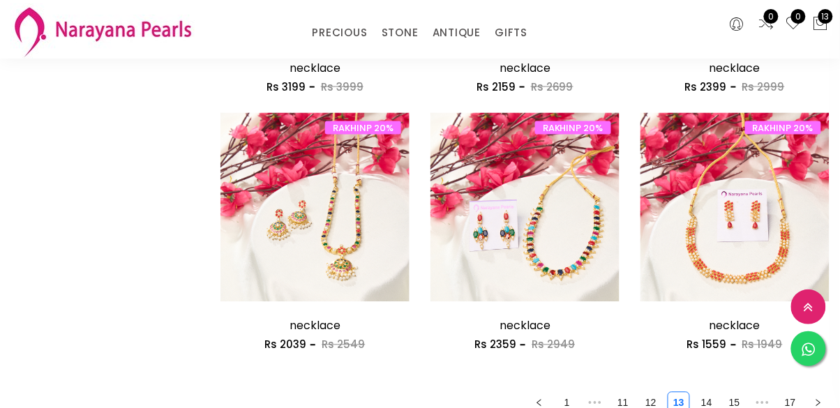
scroll to position [1653, 0]
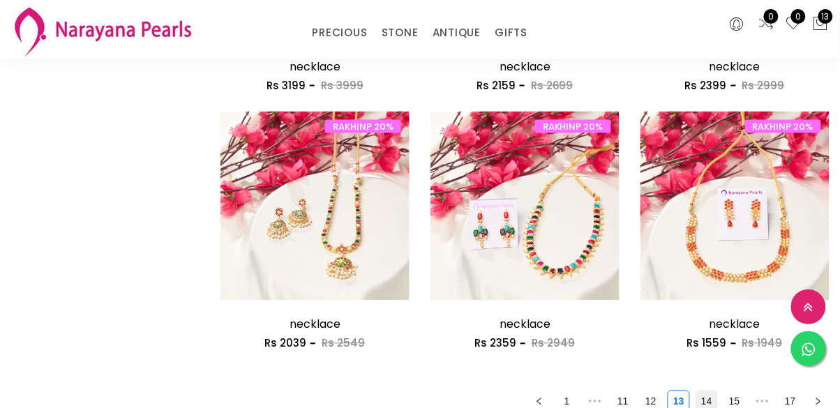
click at [709, 398] on link "14" at bounding box center [706, 401] width 21 height 21
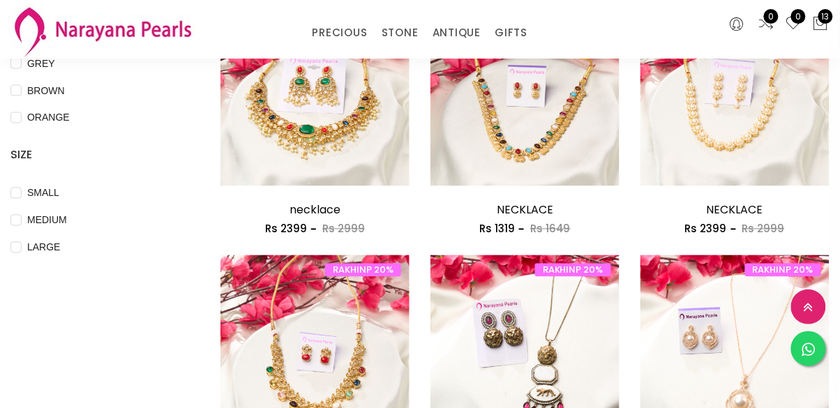
scroll to position [479, 0]
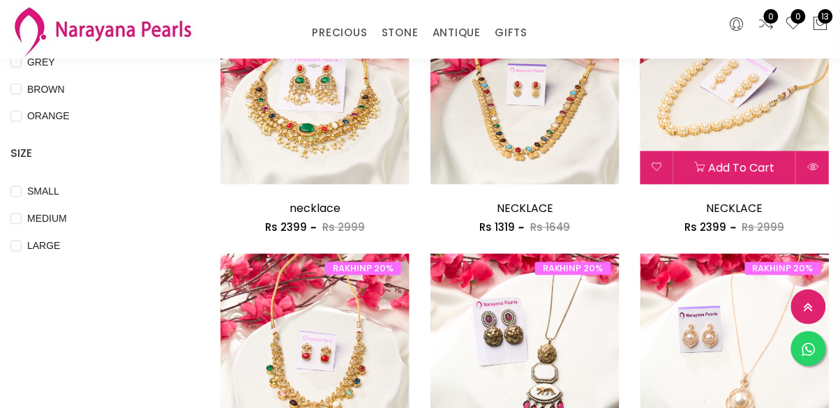
click at [753, 123] on img at bounding box center [734, 90] width 189 height 189
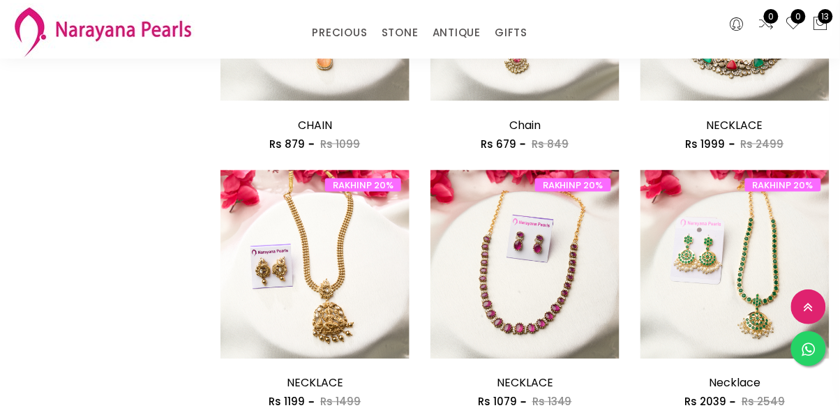
scroll to position [1597, 0]
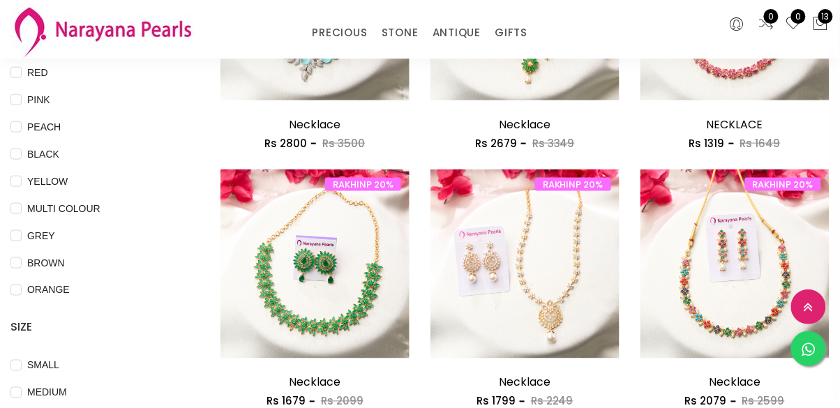
scroll to position [307, 0]
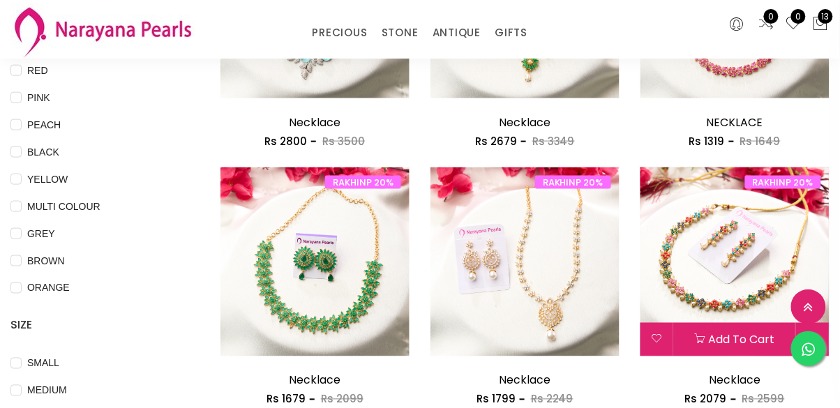
click at [782, 301] on img at bounding box center [734, 261] width 189 height 189
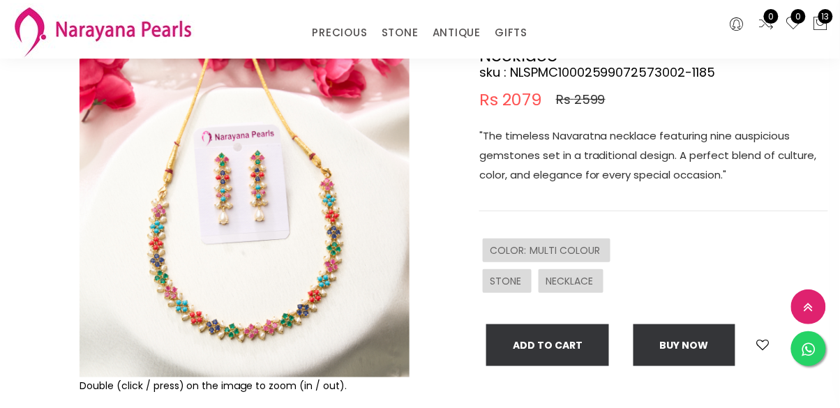
scroll to position [116, 0]
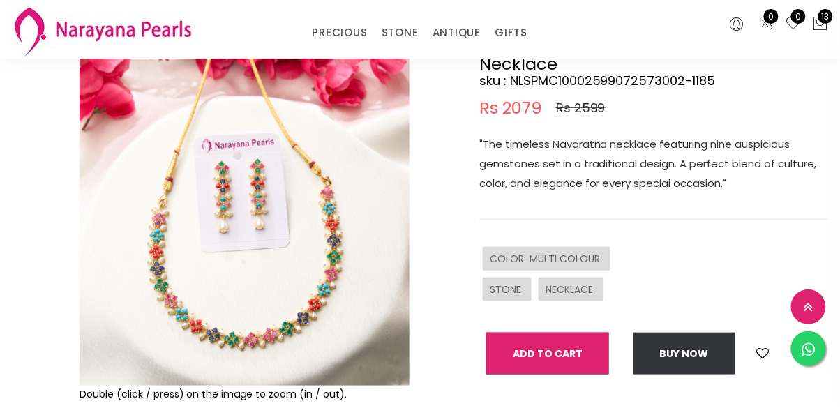
click at [580, 354] on button "Add To Cart" at bounding box center [547, 354] width 123 height 42
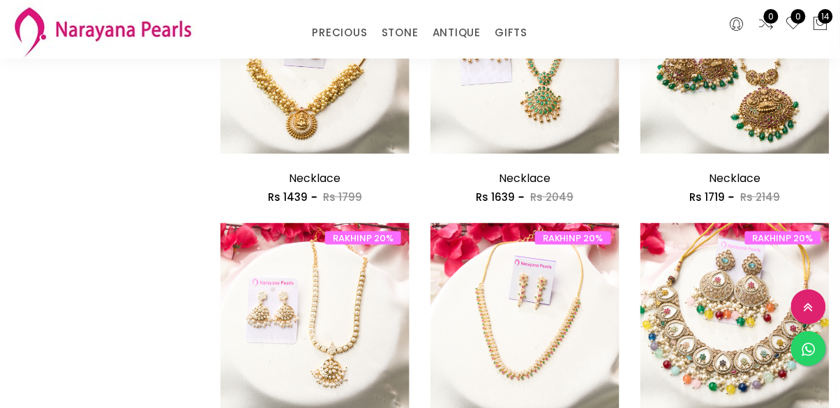
scroll to position [1546, 0]
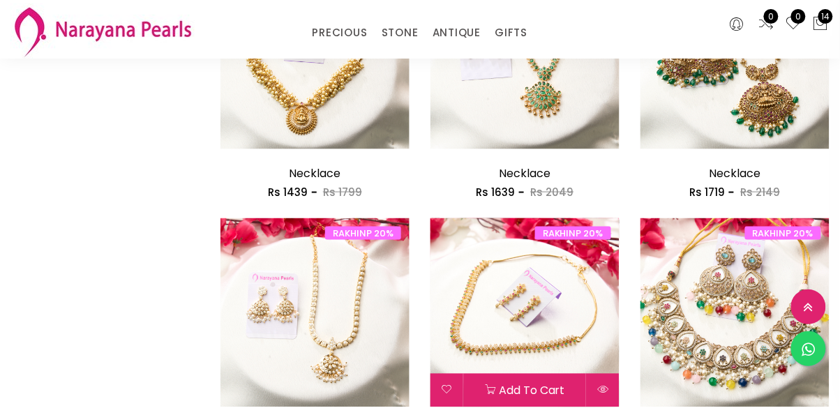
click at [569, 354] on img at bounding box center [524, 312] width 189 height 189
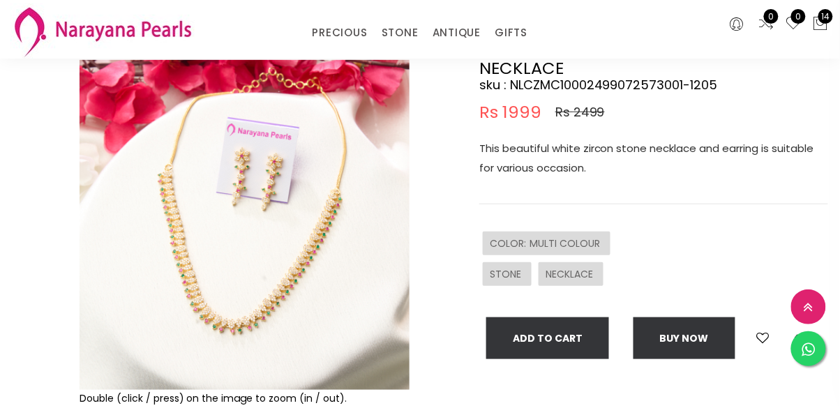
scroll to position [112, 0]
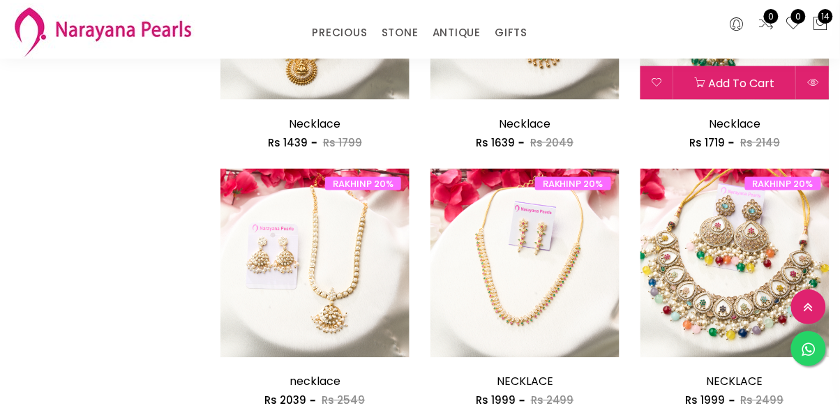
scroll to position [1597, 0]
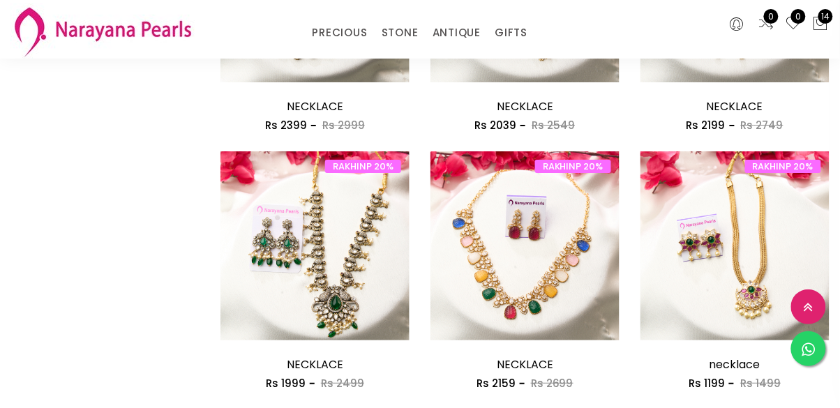
scroll to position [1099, 0]
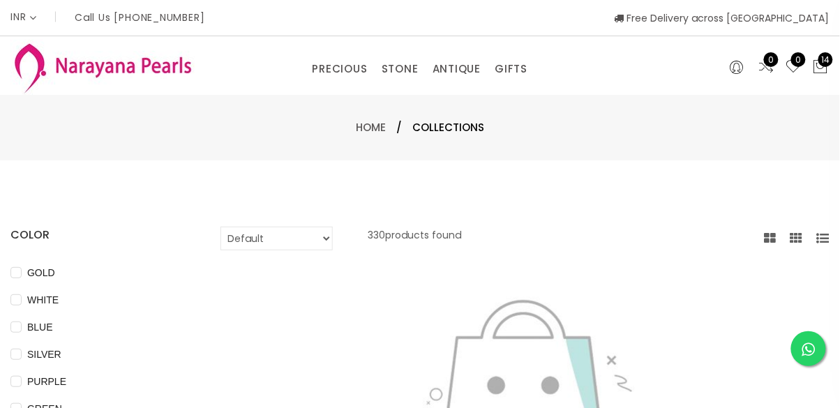
click at [172, 76] on div "PRECIOUS CUSTOM MADE-GEMS PRECIOUS MALA STONE EARRINGS / JHUMKAS NECKLACE ANTIQ…" at bounding box center [420, 66] width 560 height 28
click at [146, 72] on div "PRECIOUS CUSTOM MADE-GEMS PRECIOUS MALA STONE EARRINGS / JHUMKAS NECKLACE ANTIQ…" at bounding box center [420, 66] width 560 height 28
click at [669, 17] on div "INR CAD HKD GBP IDR INR JPY MYR USD MXN AUD Call Us +91 90949 50000 Free Delive…" at bounding box center [419, 18] width 819 height 36
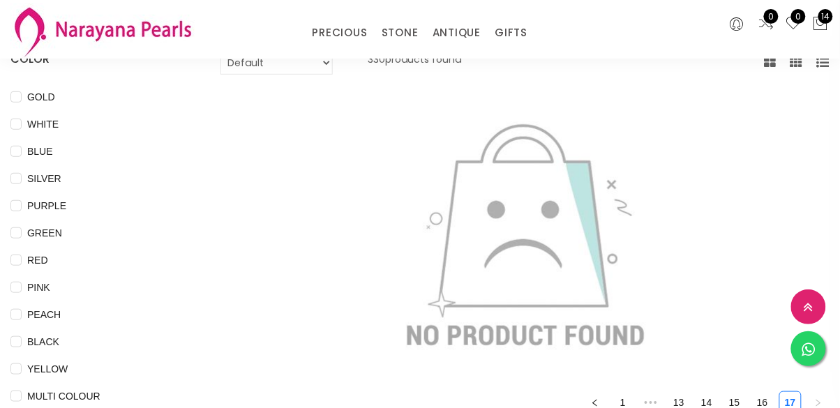
scroll to position [118, 0]
click at [599, 407] on button "button" at bounding box center [595, 402] width 22 height 22
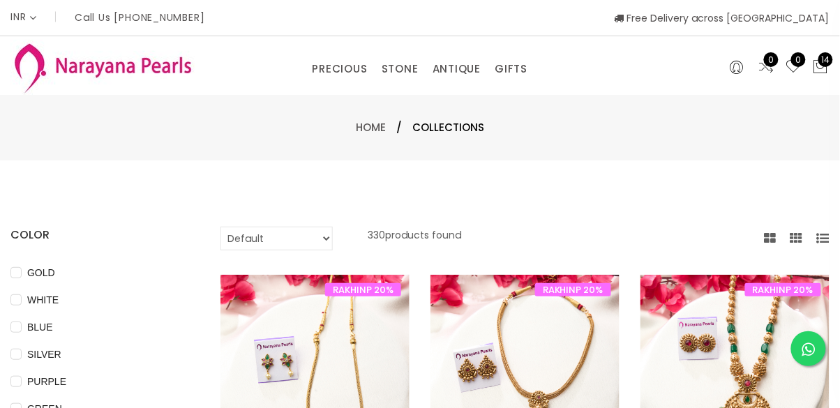
click at [248, 26] on div "INR CAD HKD GBP IDR INR JPY MYR USD MXN AUD Call Us +91 90949 50000 Free Delive…" at bounding box center [419, 18] width 819 height 36
click at [734, 71] on icon at bounding box center [736, 67] width 13 height 17
click at [771, 59] on span "0" at bounding box center [771, 59] width 15 height 15
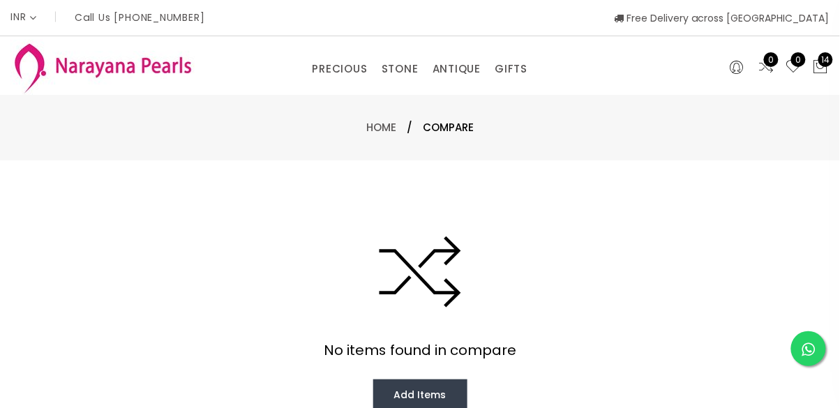
click at [794, 56] on span "0" at bounding box center [798, 59] width 15 height 15
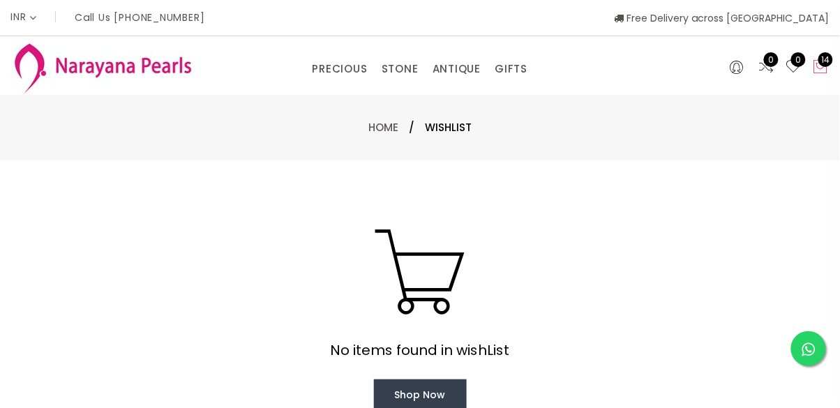
click at [823, 61] on span "14" at bounding box center [825, 59] width 15 height 15
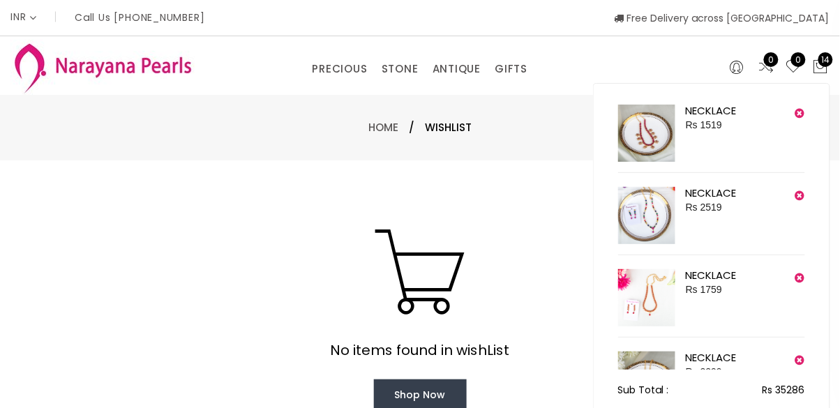
click at [676, 30] on div "INR CAD HKD GBP IDR INR JPY MYR USD MXN AUD Call Us +91 90949 50000 Free Delive…" at bounding box center [419, 18] width 819 height 36
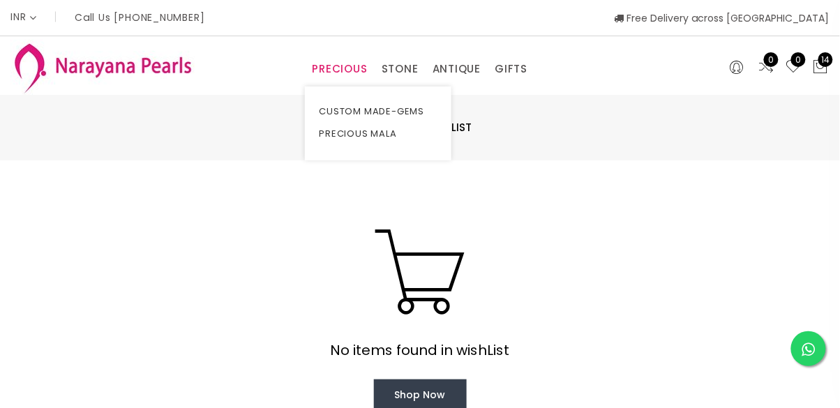
click at [345, 70] on link "PRECIOUS" at bounding box center [339, 69] width 55 height 21
click at [415, 125] on link "PRECIOUS MALA" at bounding box center [378, 134] width 119 height 22
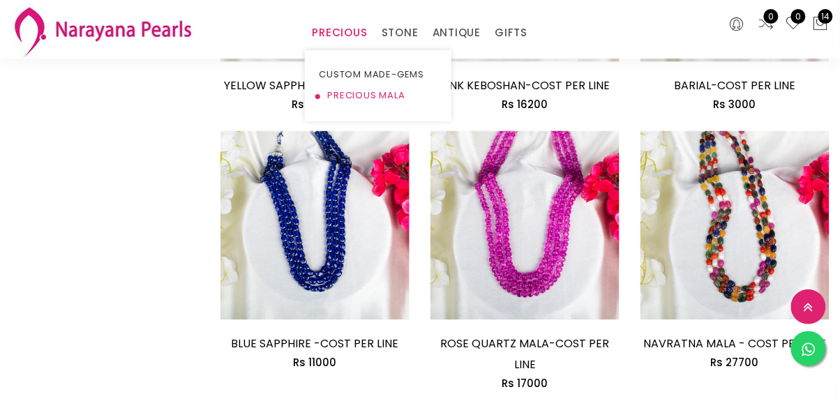
scroll to position [1698, 0]
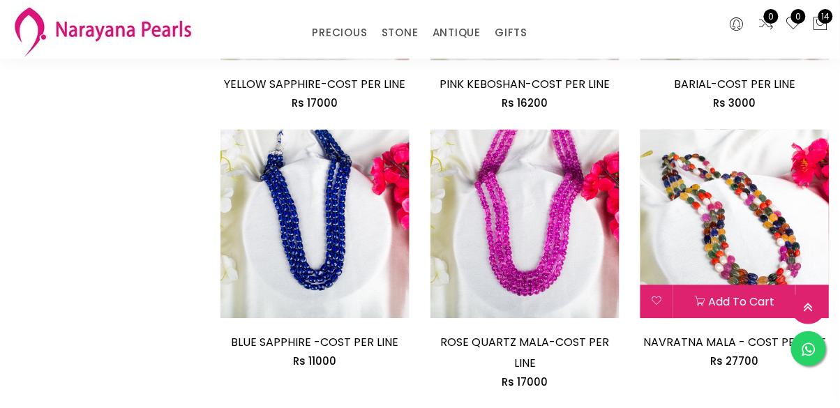
click at [746, 276] on img at bounding box center [734, 224] width 189 height 189
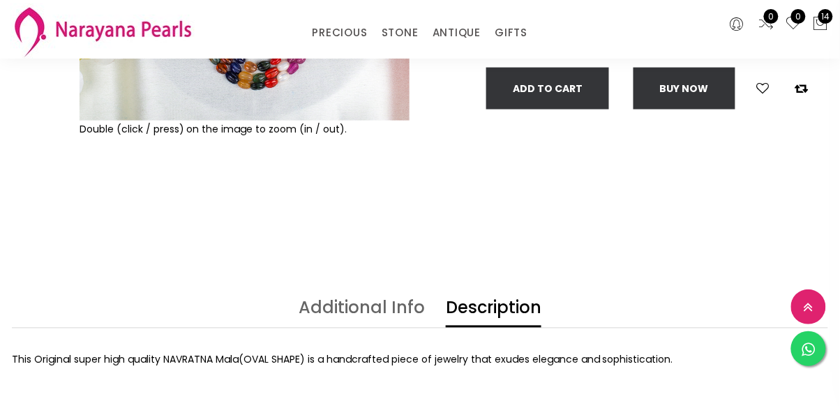
scroll to position [385, 0]
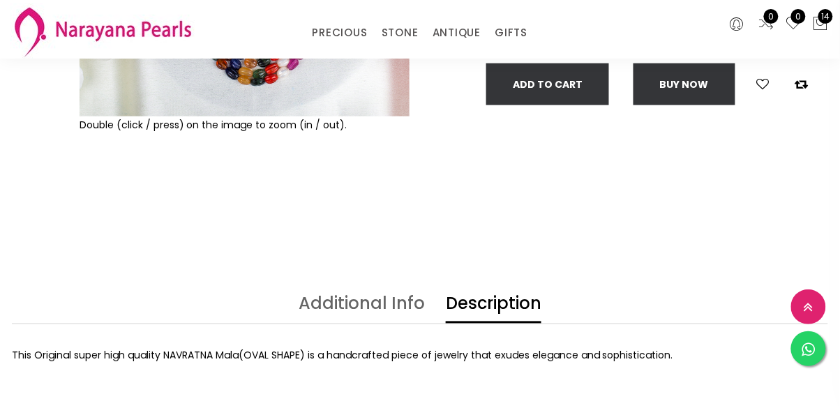
click at [406, 299] on link "Additional Info" at bounding box center [362, 310] width 126 height 28
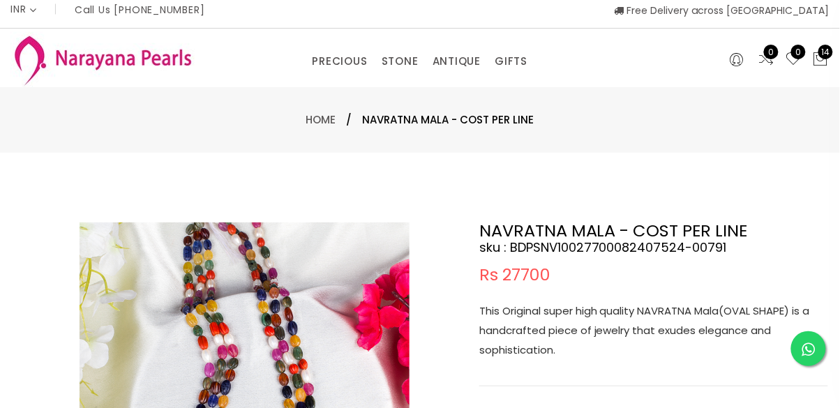
scroll to position [0, 0]
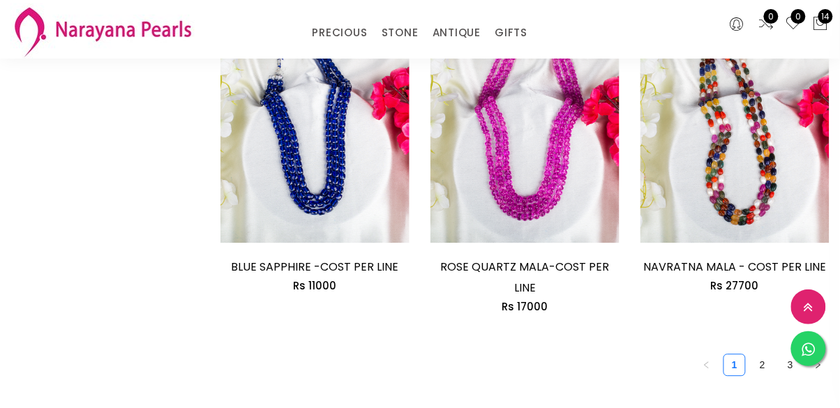
scroll to position [1773, 0]
click at [771, 355] on link "2" at bounding box center [762, 365] width 21 height 21
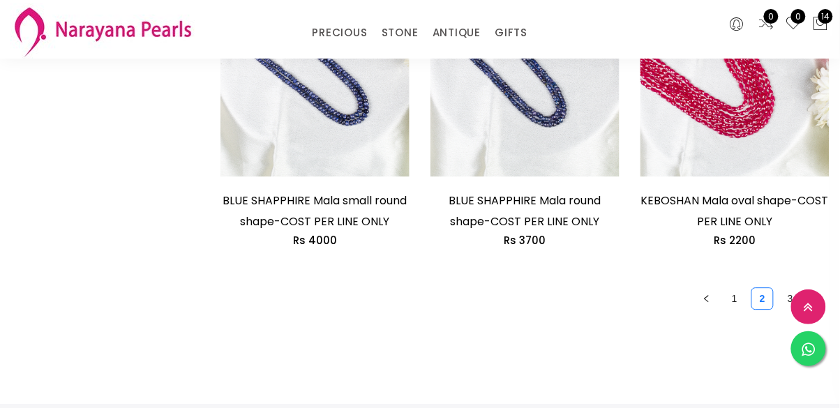
scroll to position [1904, 0]
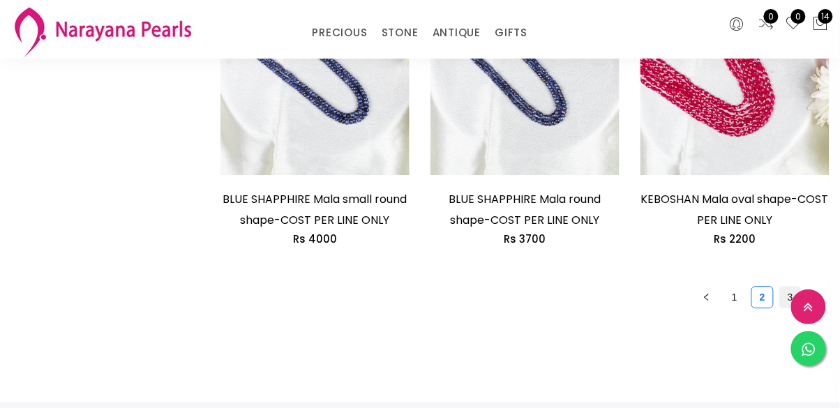
click at [793, 305] on link "3" at bounding box center [790, 297] width 21 height 21
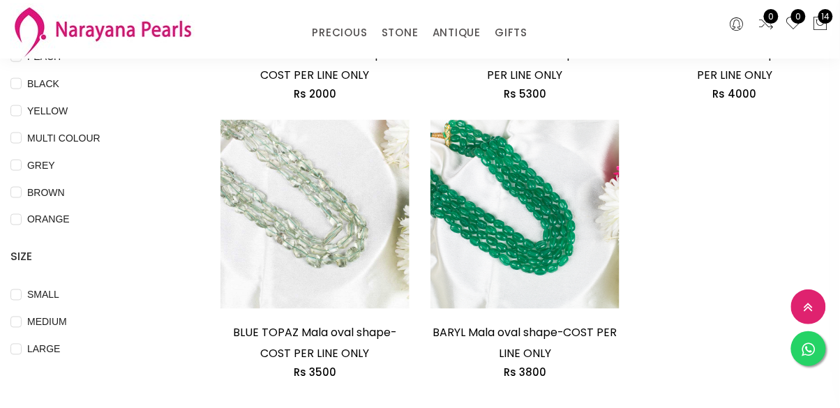
scroll to position [384, 0]
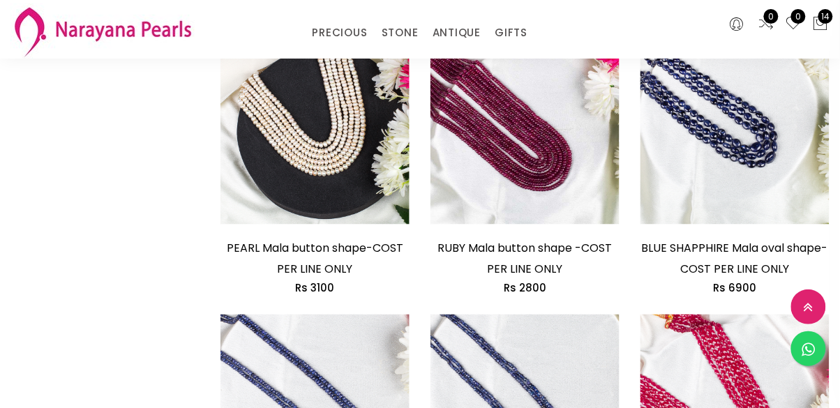
scroll to position [1565, 0]
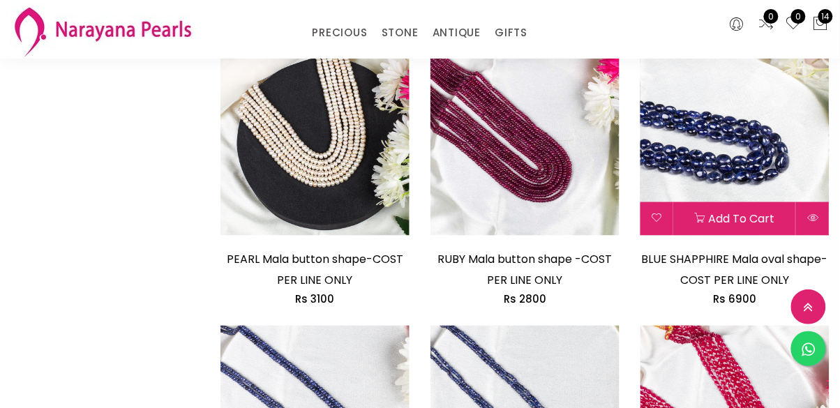
click at [794, 137] on img at bounding box center [734, 141] width 189 height 189
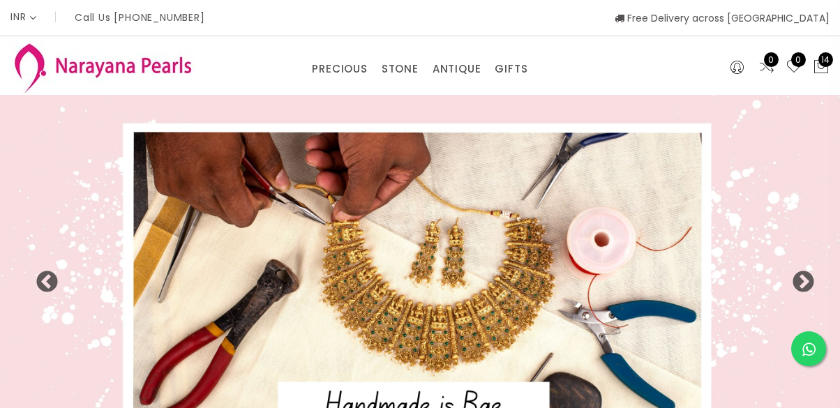
select select "INR"
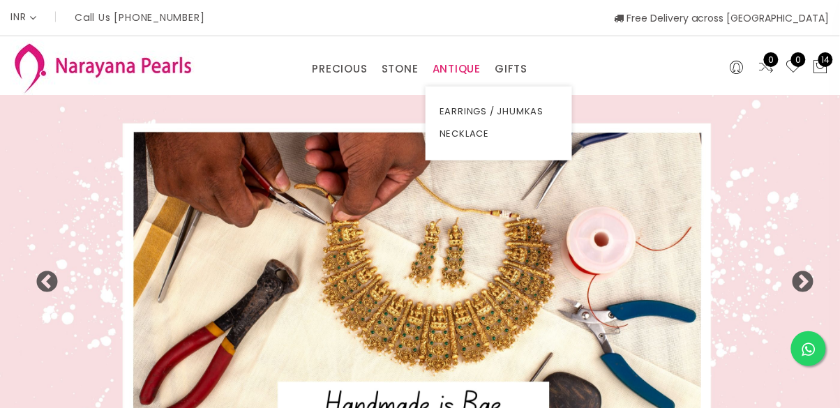
click at [452, 69] on link "ANTIQUE" at bounding box center [456, 69] width 49 height 21
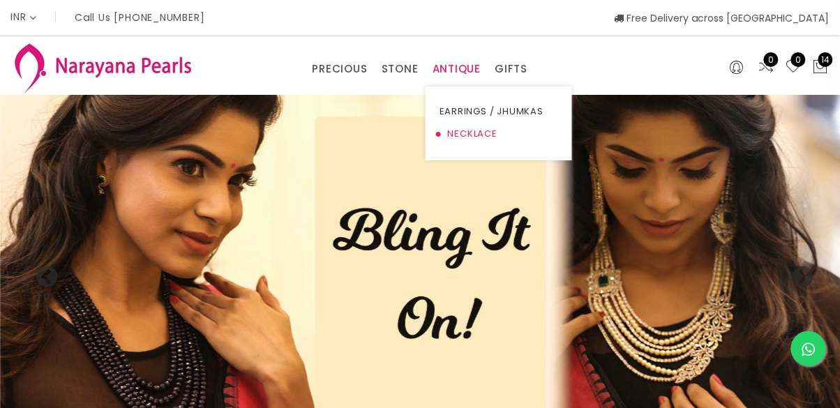
click at [488, 139] on link "NECKLACE" at bounding box center [498, 134] width 119 height 22
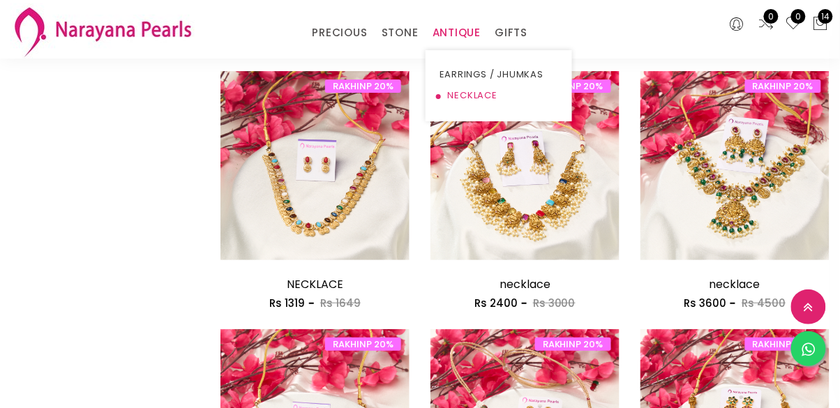
scroll to position [1176, 0]
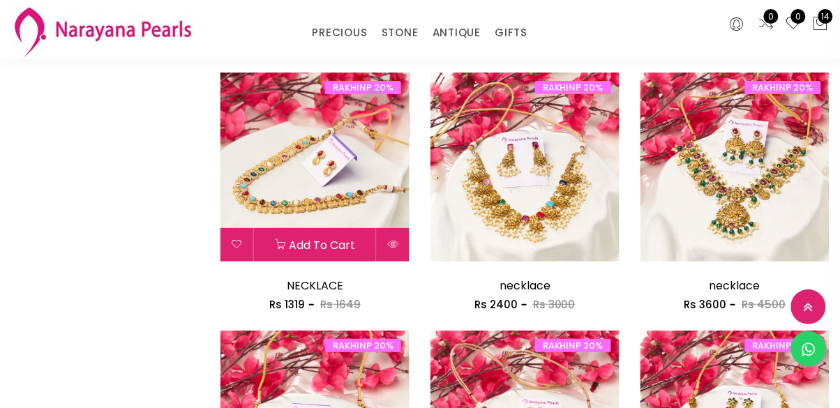
click at [368, 202] on img at bounding box center [314, 167] width 189 height 189
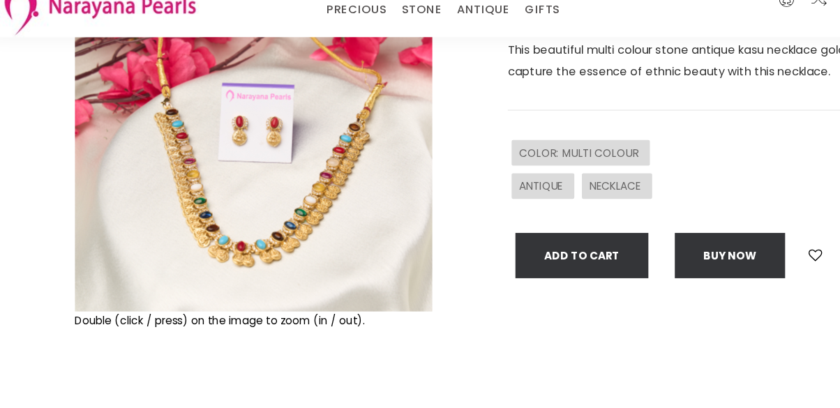
scroll to position [189, 0]
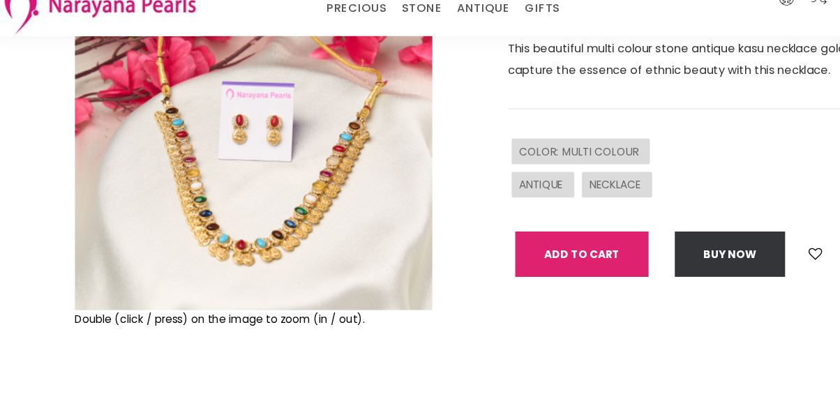
click at [585, 275] on button "Add To Cart" at bounding box center [547, 260] width 123 height 42
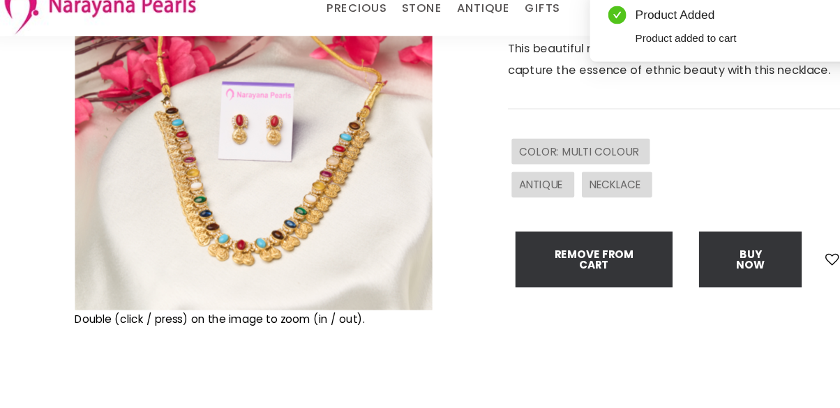
click at [758, 167] on div "COLOR : MULTI COLOUR" at bounding box center [653, 165] width 349 height 31
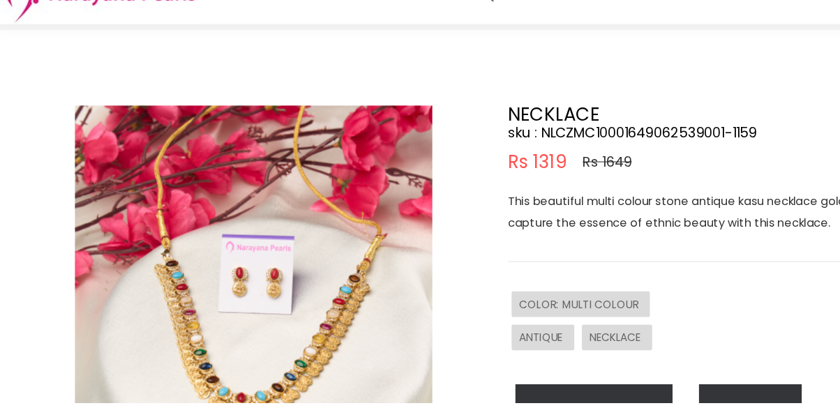
scroll to position [44, 0]
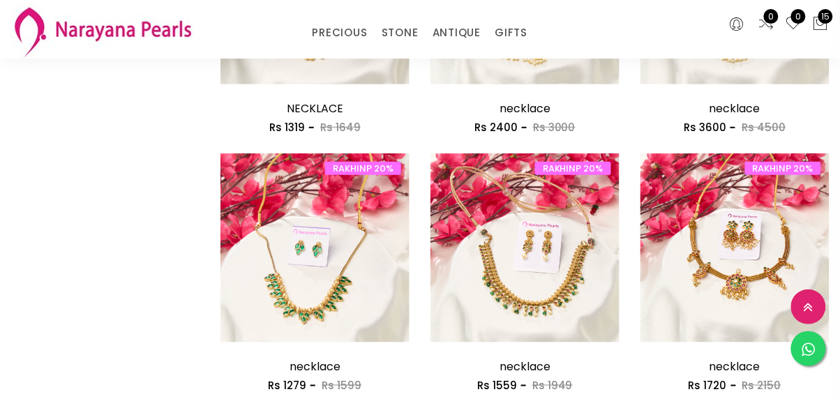
scroll to position [1355, 0]
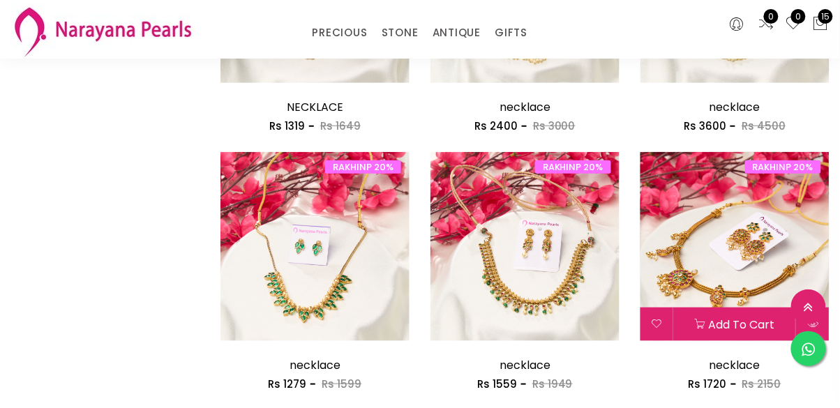
click at [829, 259] on img at bounding box center [734, 246] width 189 height 189
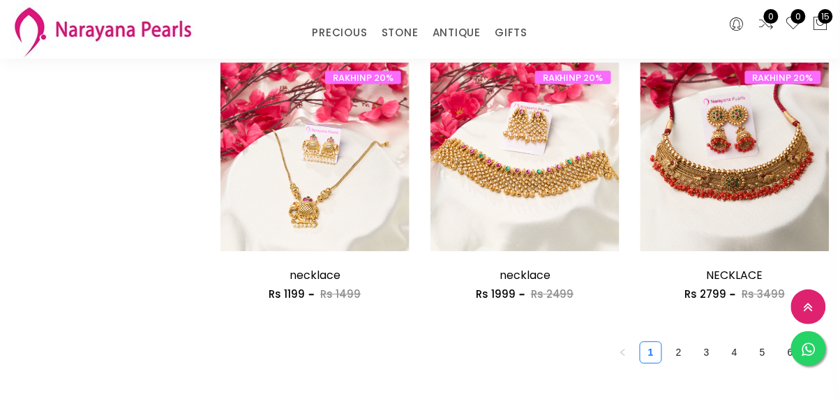
scroll to position [1703, 0]
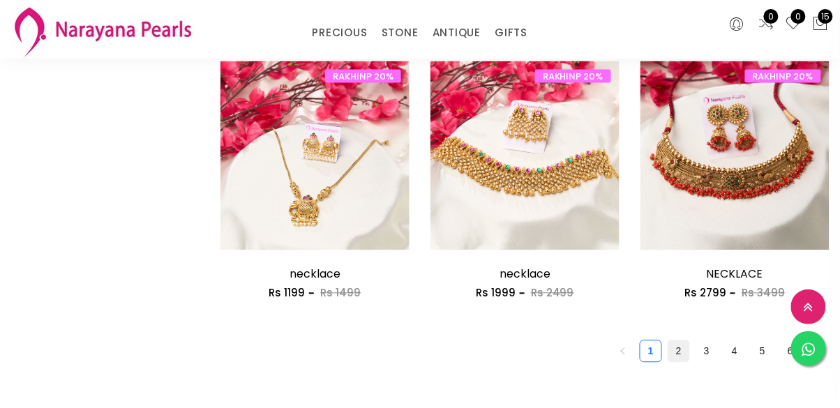
click at [681, 354] on link "2" at bounding box center [678, 351] width 21 height 21
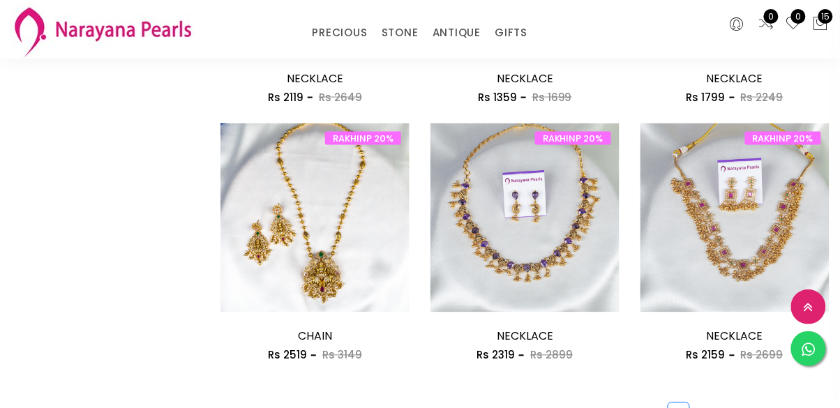
scroll to position [1645, 0]
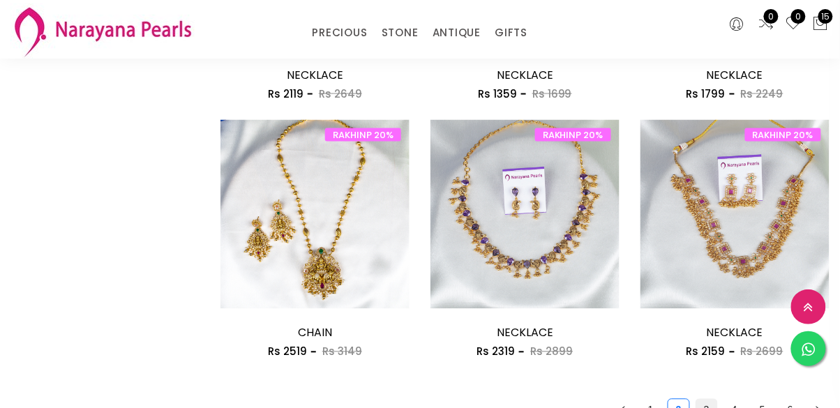
click at [707, 407] on link "3" at bounding box center [706, 410] width 21 height 21
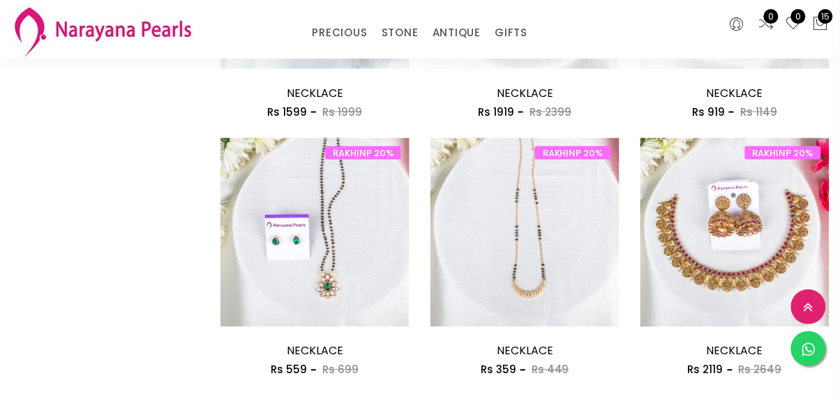
scroll to position [1629, 0]
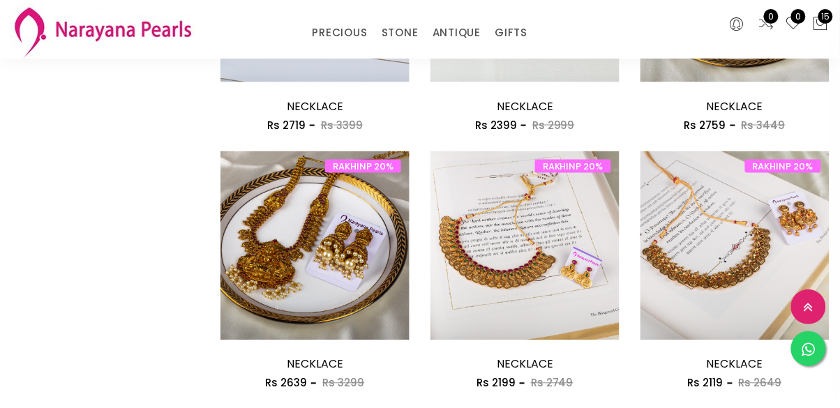
scroll to position [1615, 0]
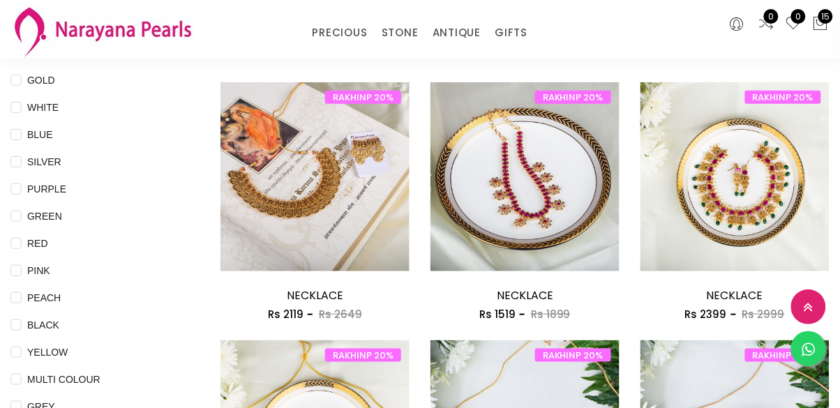
scroll to position [134, 0]
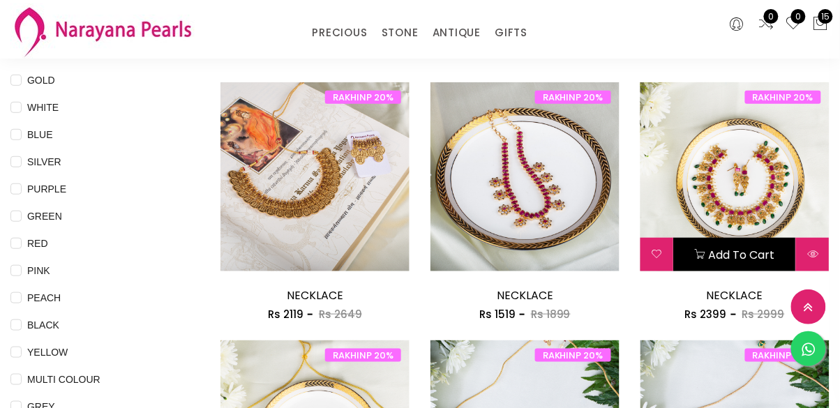
click at [710, 239] on button "Add to cart" at bounding box center [735, 254] width 122 height 33
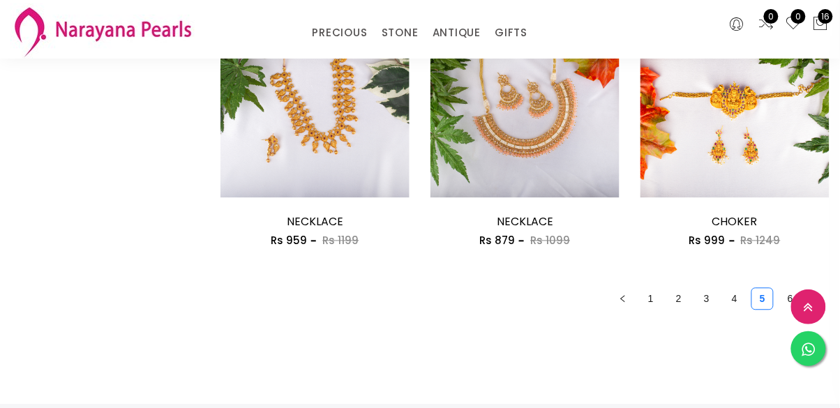
scroll to position [1756, 0]
click at [790, 306] on link "6" at bounding box center [790, 298] width 21 height 21
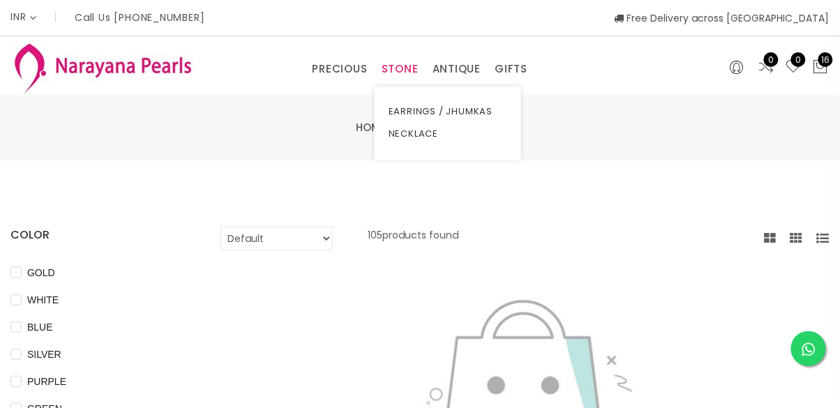
click at [402, 78] on link "STONE" at bounding box center [400, 69] width 37 height 21
click at [427, 133] on link "NECKLACE" at bounding box center [448, 134] width 119 height 22
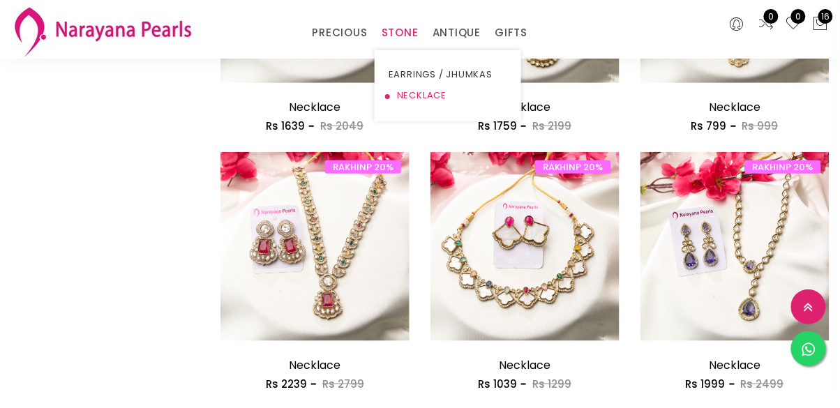
scroll to position [1350, 0]
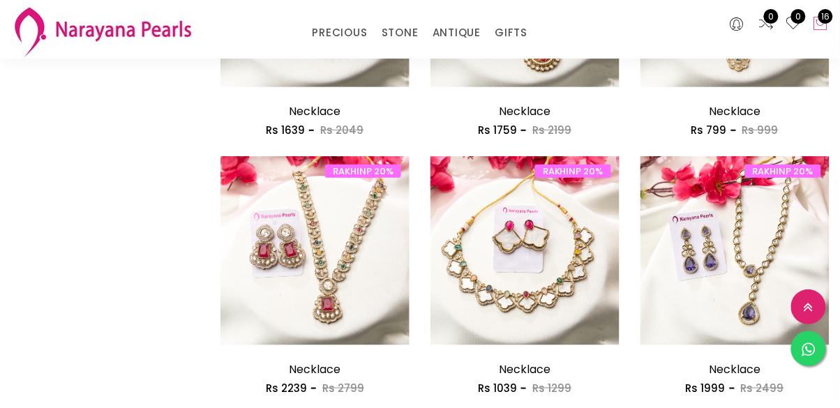
click at [828, 24] on icon at bounding box center [821, 23] width 17 height 17
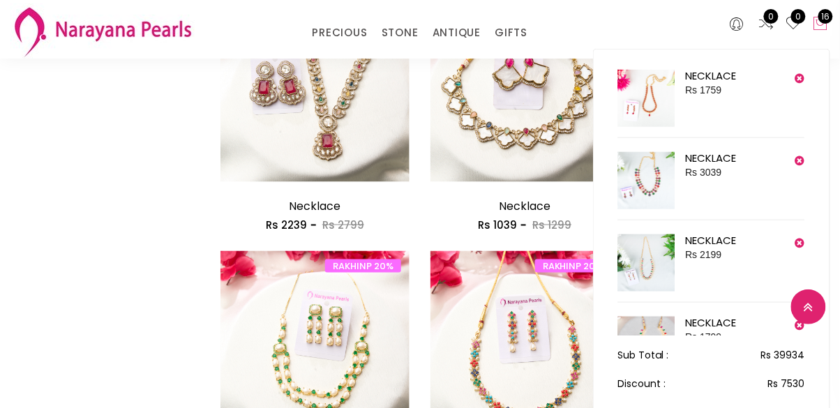
scroll to position [1528, 0]
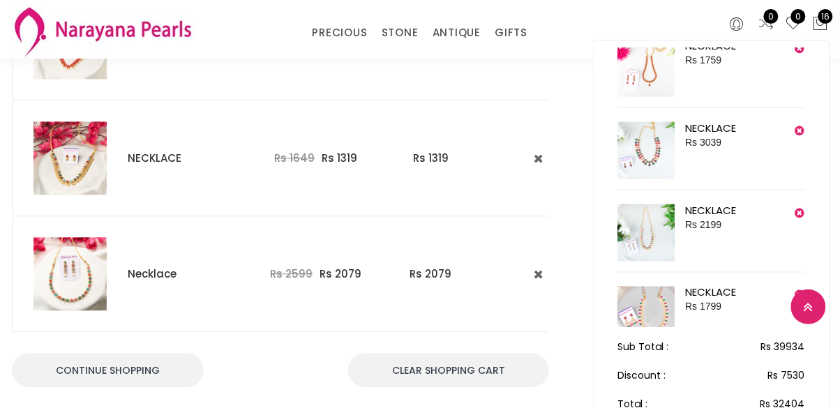
scroll to position [1765, 0]
click at [53, 248] on img at bounding box center [69, 273] width 73 height 73
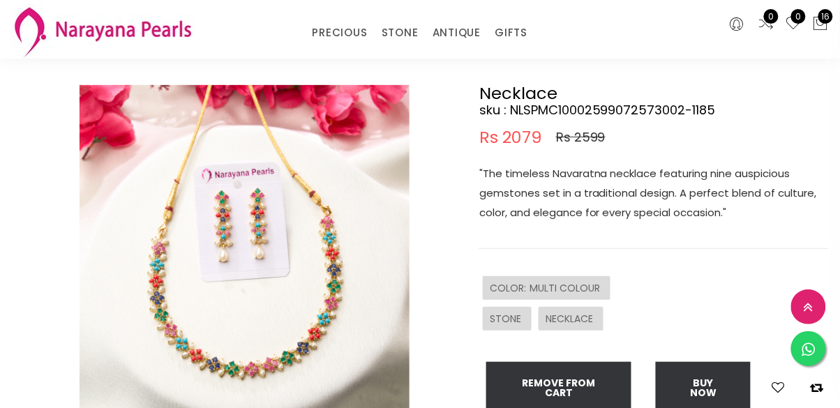
scroll to position [87, 0]
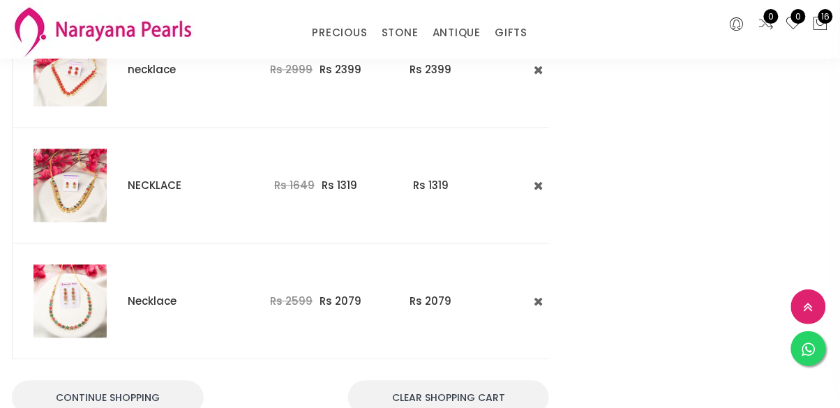
scroll to position [1735, 0]
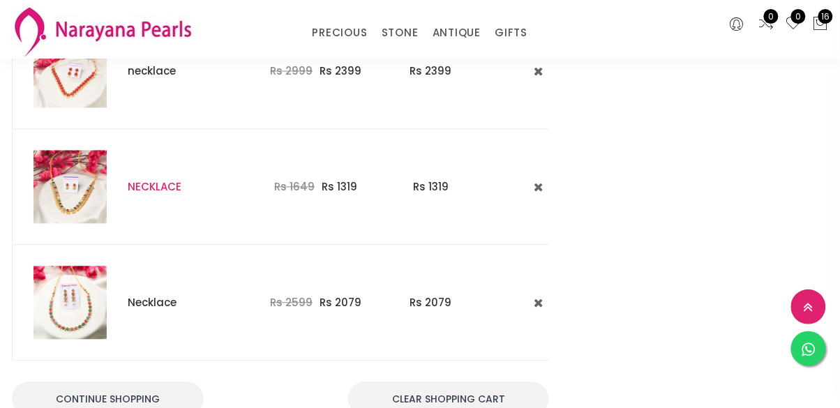
click at [176, 180] on link "NECKLACE" at bounding box center [155, 187] width 54 height 15
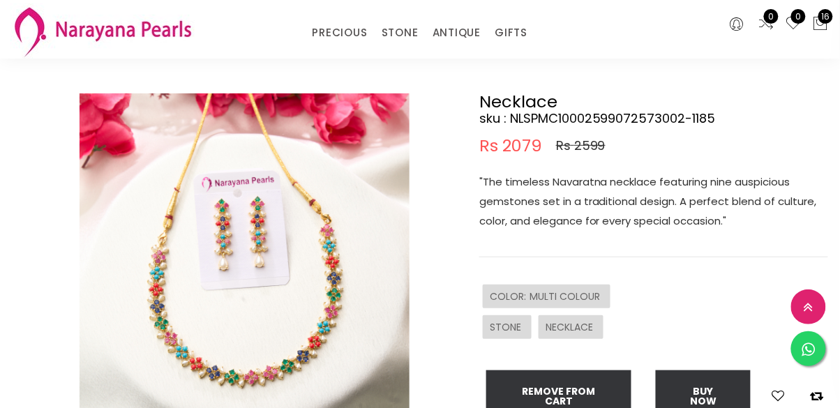
scroll to position [77, 0]
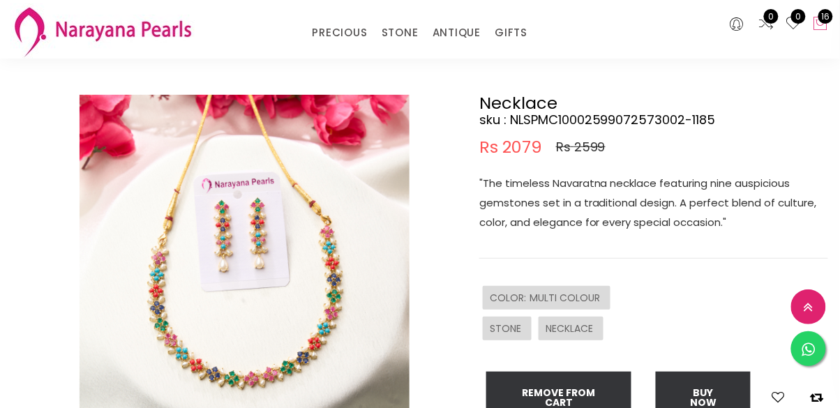
click at [822, 31] on icon at bounding box center [821, 23] width 17 height 17
click at [826, 27] on icon at bounding box center [821, 23] width 17 height 17
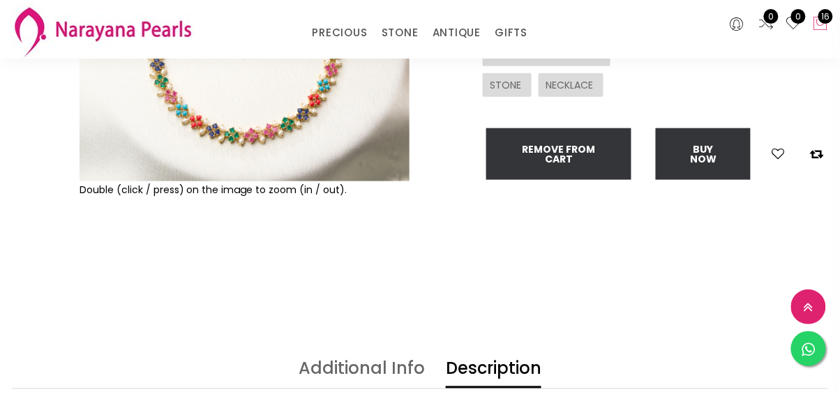
scroll to position [319, 0]
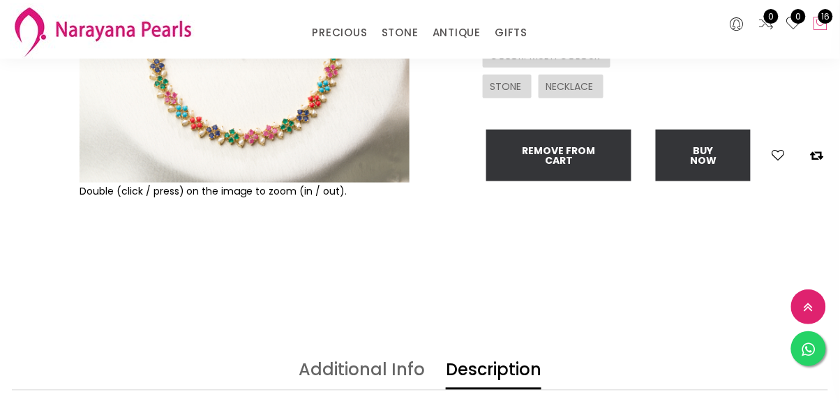
click at [820, 24] on icon at bounding box center [821, 23] width 17 height 17
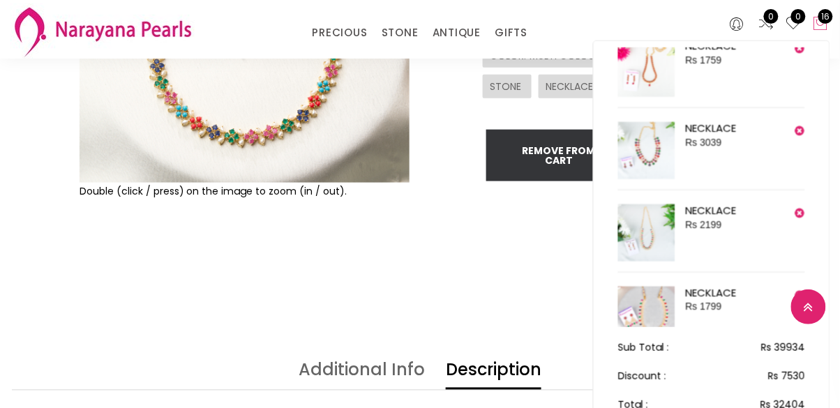
click at [813, 25] on icon at bounding box center [821, 23] width 17 height 17
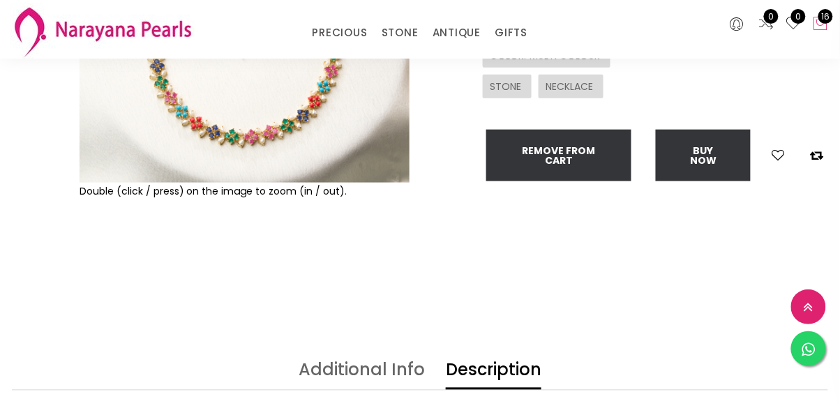
click at [823, 22] on span "16" at bounding box center [825, 16] width 15 height 15
click at [826, 20] on span "16" at bounding box center [825, 16] width 15 height 15
click at [824, 29] on icon at bounding box center [821, 23] width 17 height 17
click at [824, 20] on span "16" at bounding box center [825, 16] width 15 height 15
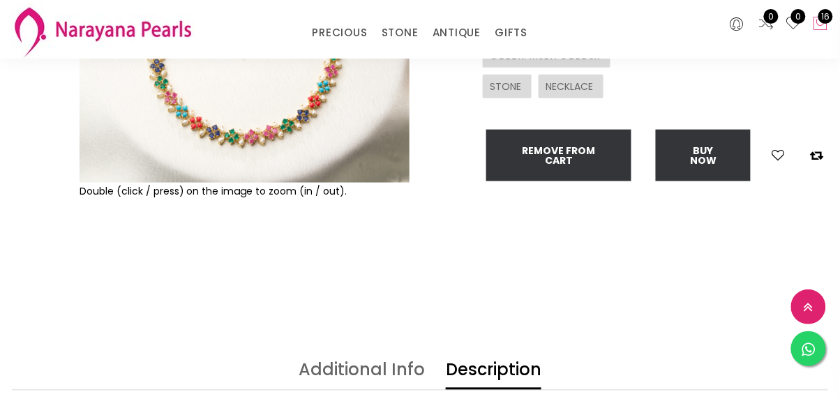
click at [824, 20] on span "16" at bounding box center [825, 16] width 15 height 15
click at [829, 27] on icon at bounding box center [821, 23] width 17 height 17
click at [732, 31] on icon at bounding box center [736, 24] width 13 height 17
click at [827, 22] on span "16" at bounding box center [825, 16] width 15 height 15
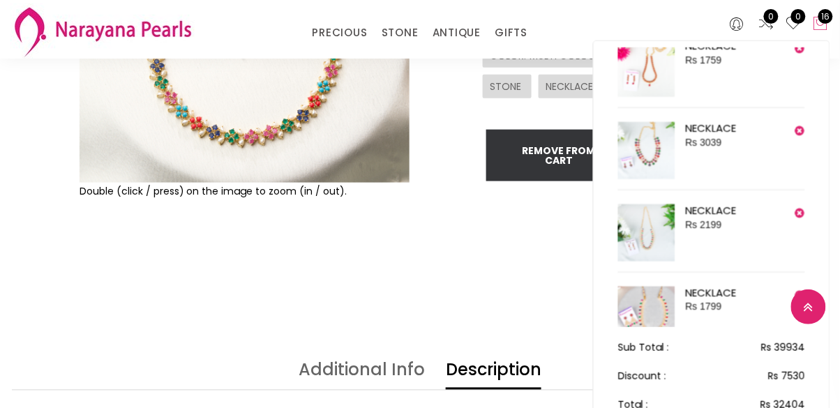
click at [822, 24] on icon at bounding box center [821, 23] width 17 height 17
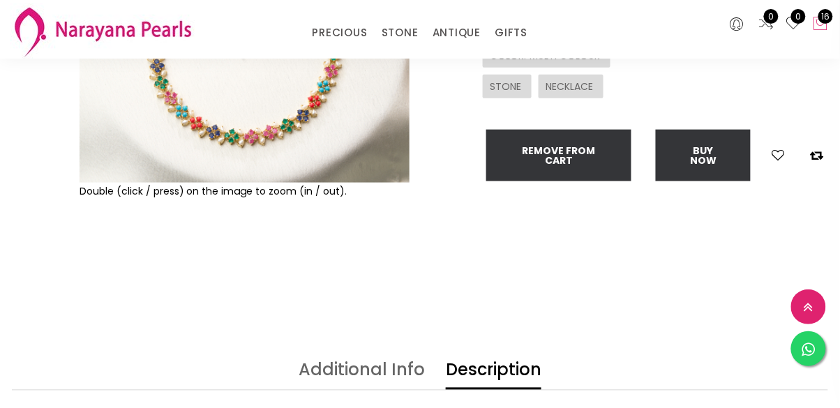
click at [822, 24] on icon at bounding box center [821, 23] width 17 height 17
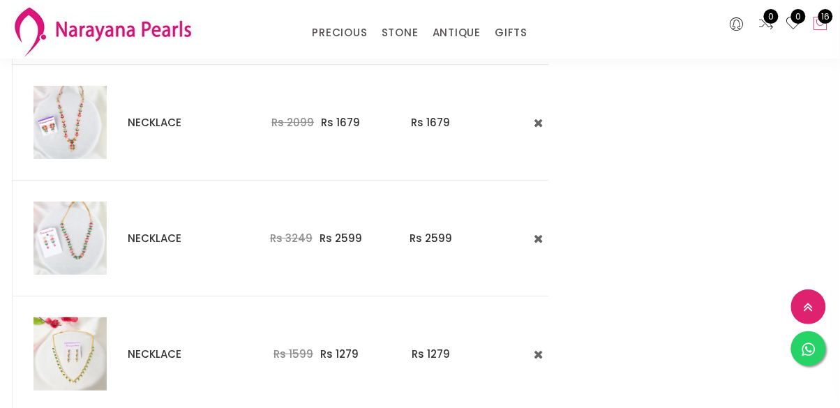
scroll to position [1109, 0]
